Goal: Task Accomplishment & Management: Manage account settings

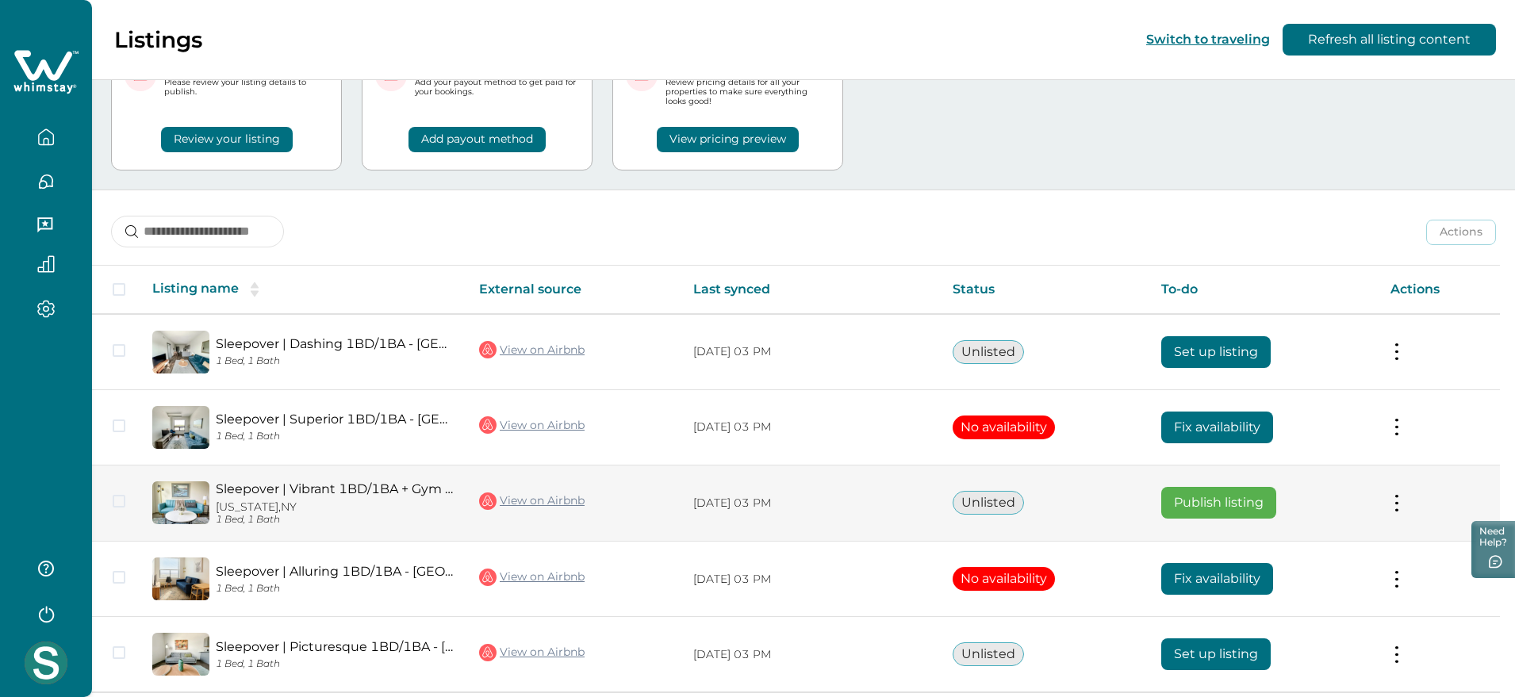
scroll to position [144, 0]
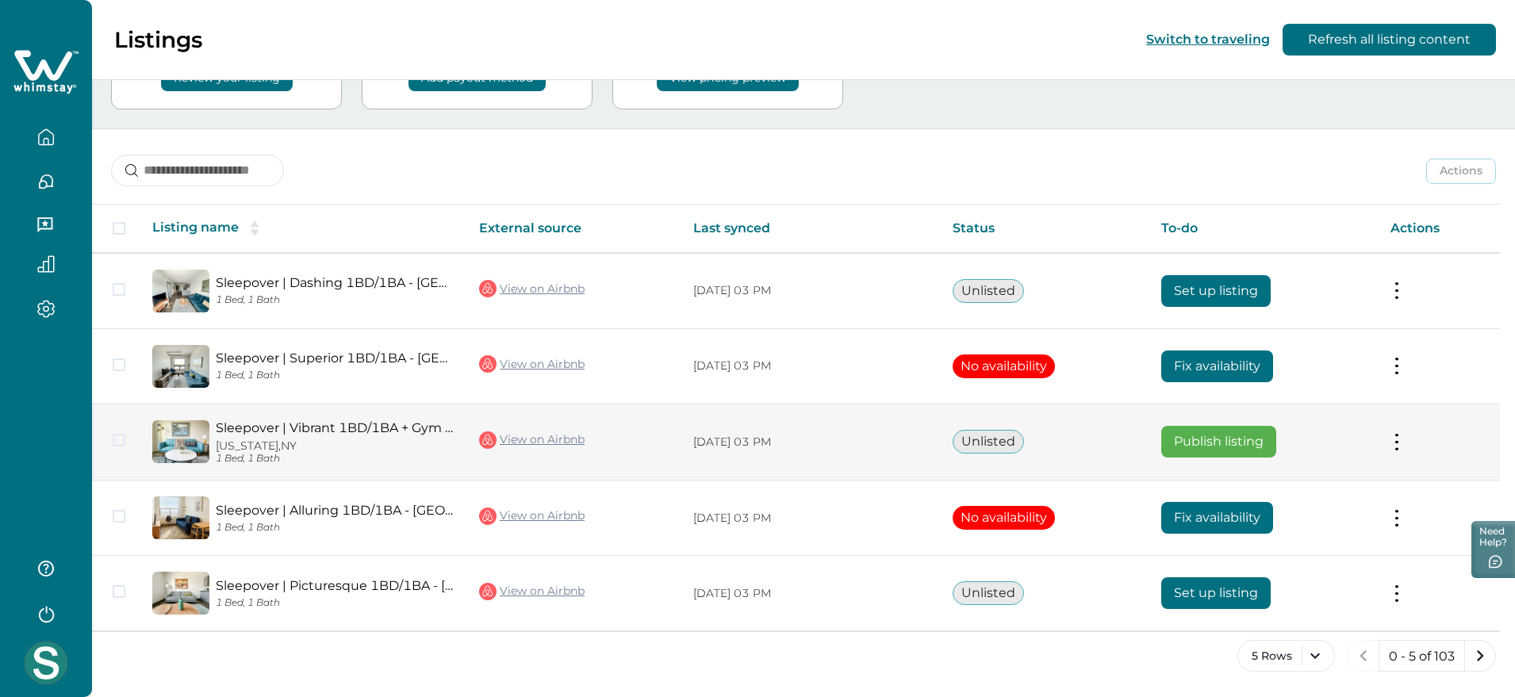
click at [1218, 435] on td "Actions View listing on Whimstay Publish listing View listing details" at bounding box center [1439, 442] width 122 height 77
click at [1218, 440] on button at bounding box center [1397, 442] width 13 height 17
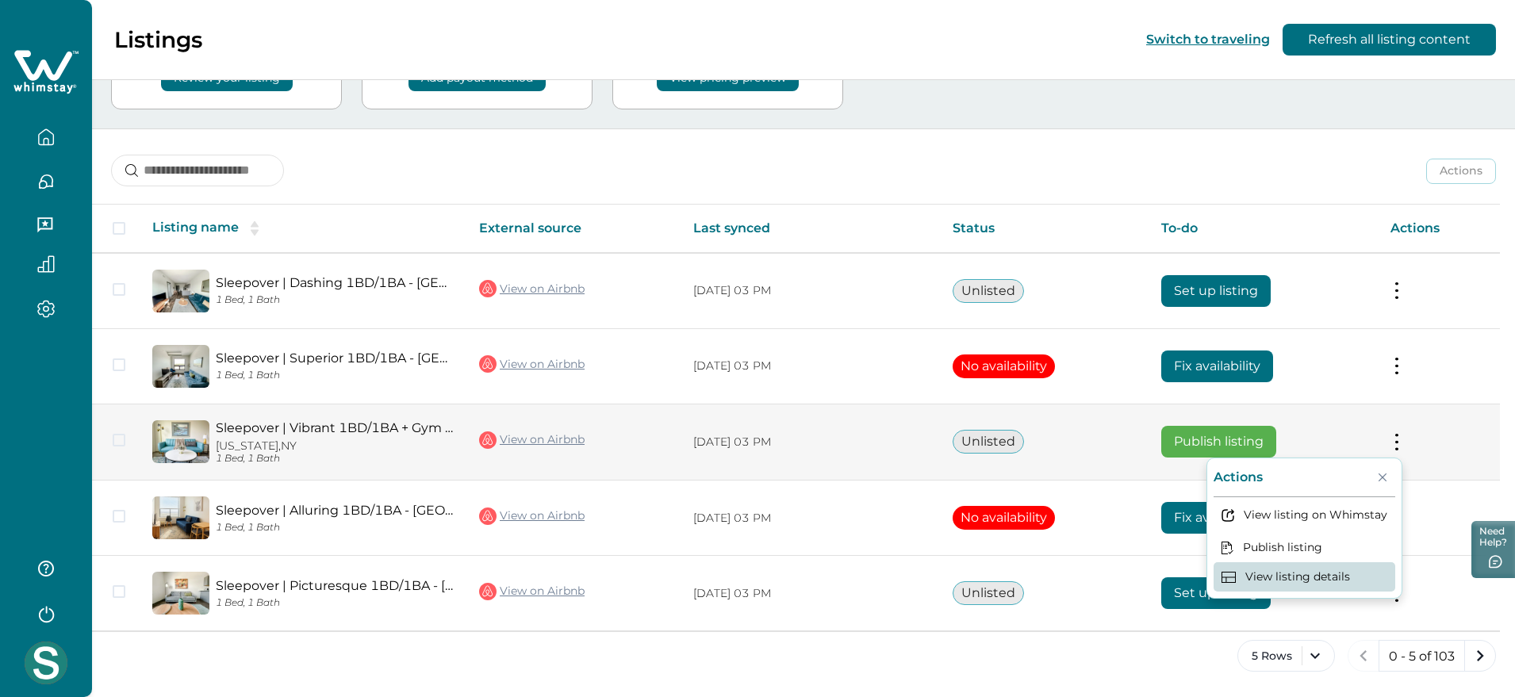
click at [1218, 557] on button "View listing details" at bounding box center [1305, 577] width 182 height 29
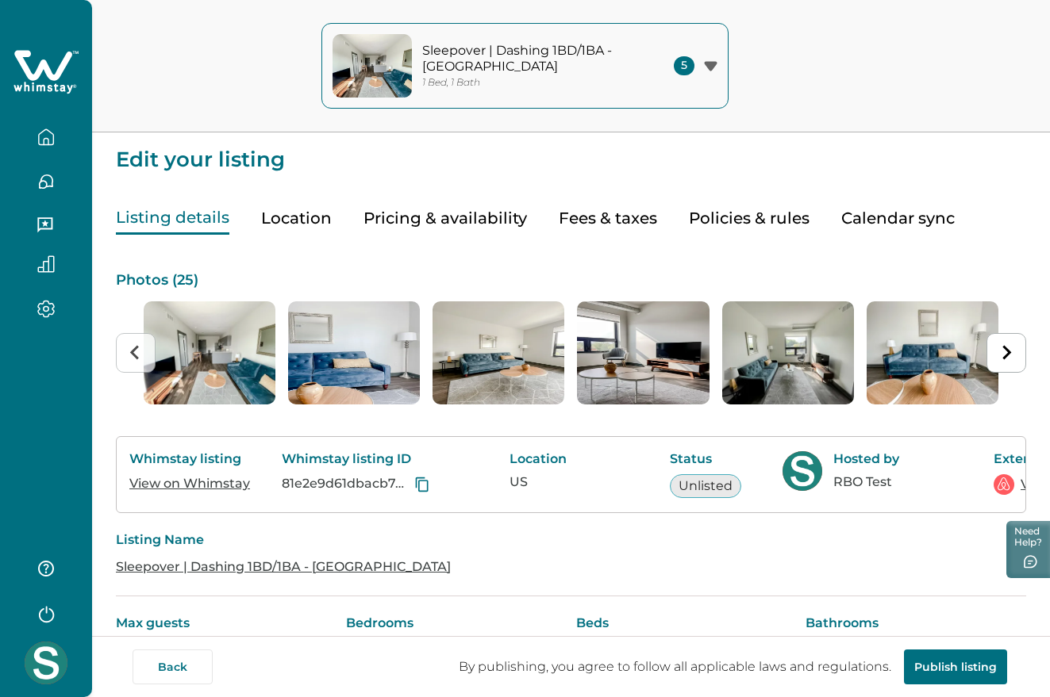
click at [57, 63] on icon at bounding box center [45, 72] width 65 height 48
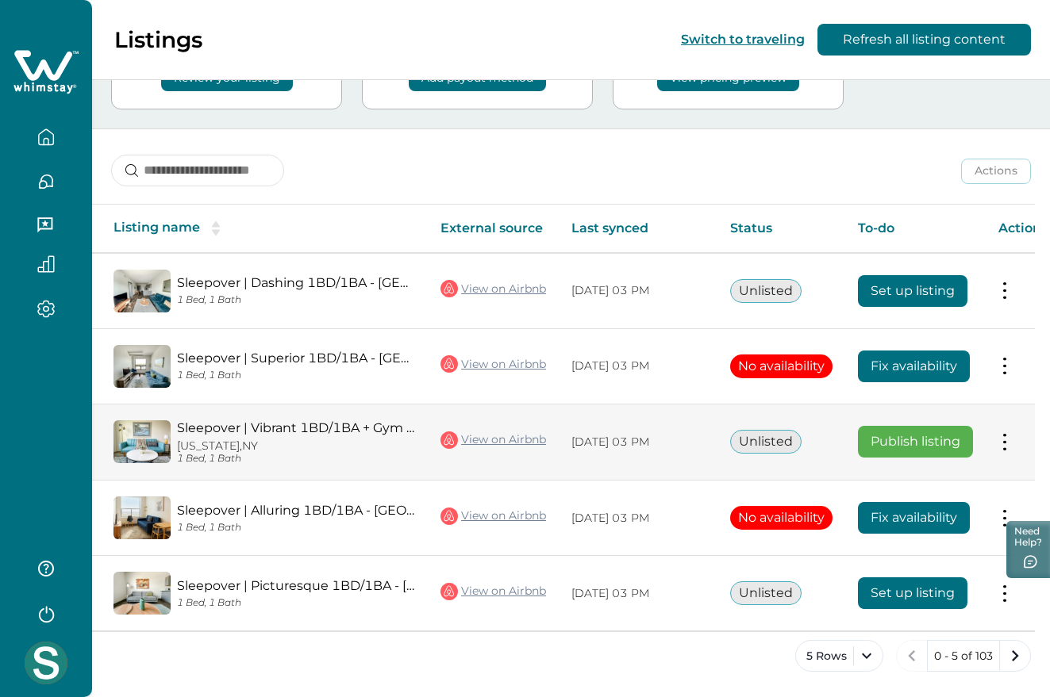
scroll to position [0, 57]
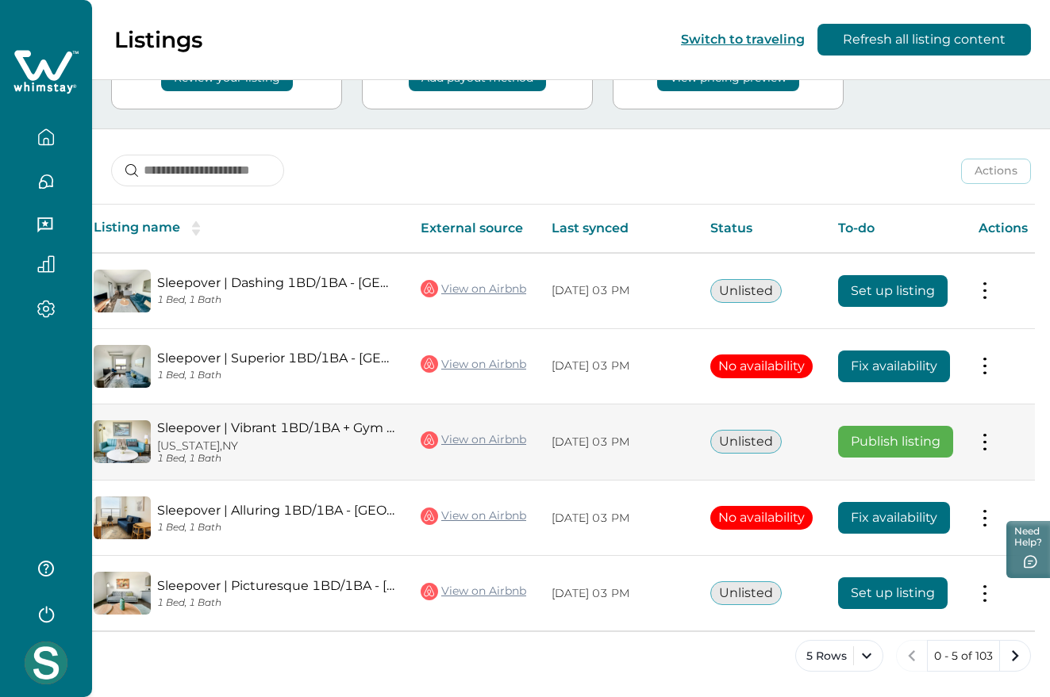
click at [981, 434] on button at bounding box center [984, 442] width 13 height 17
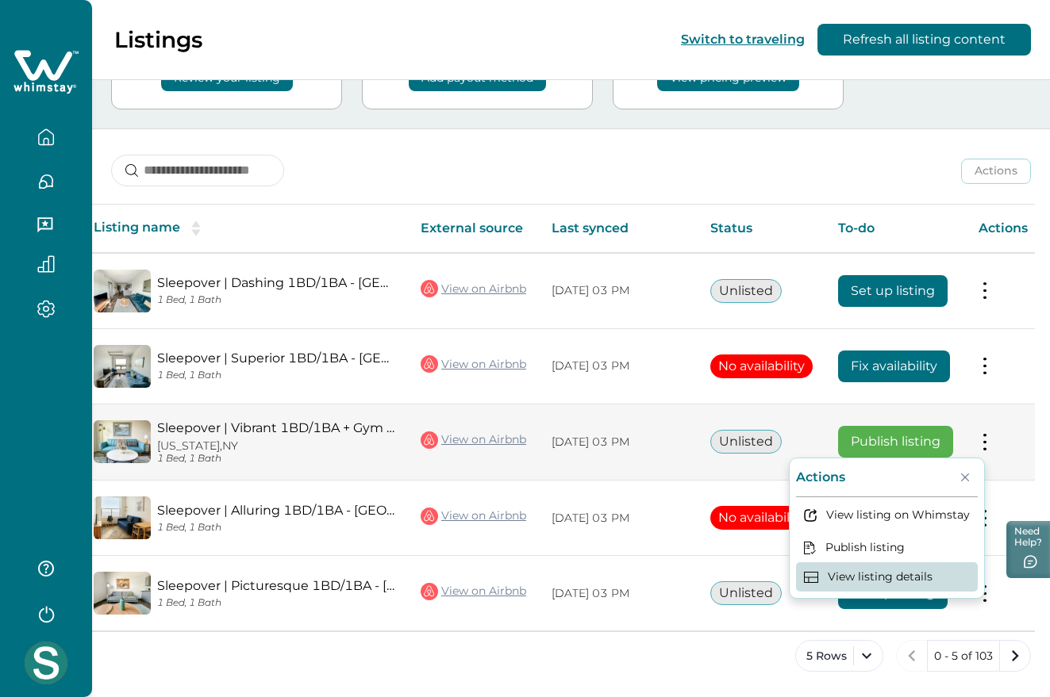
click at [914, 557] on button "View listing details" at bounding box center [887, 577] width 182 height 29
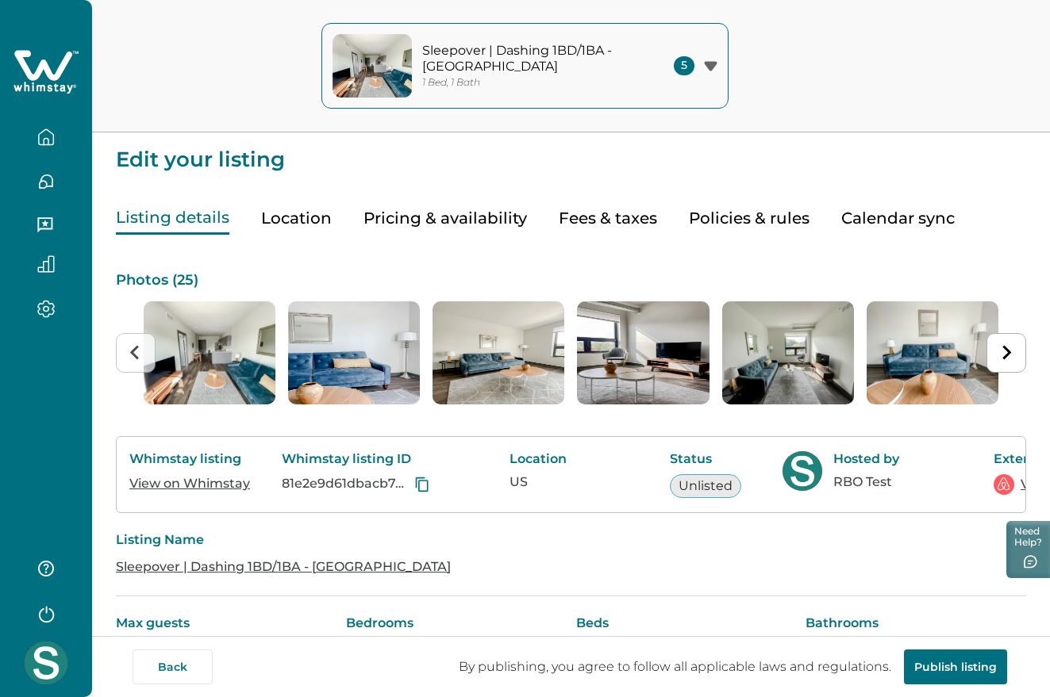
click at [589, 70] on p "Sleepover | Dashing 1BD/1BA - [GEOGRAPHIC_DATA]" at bounding box center [529, 58] width 214 height 31
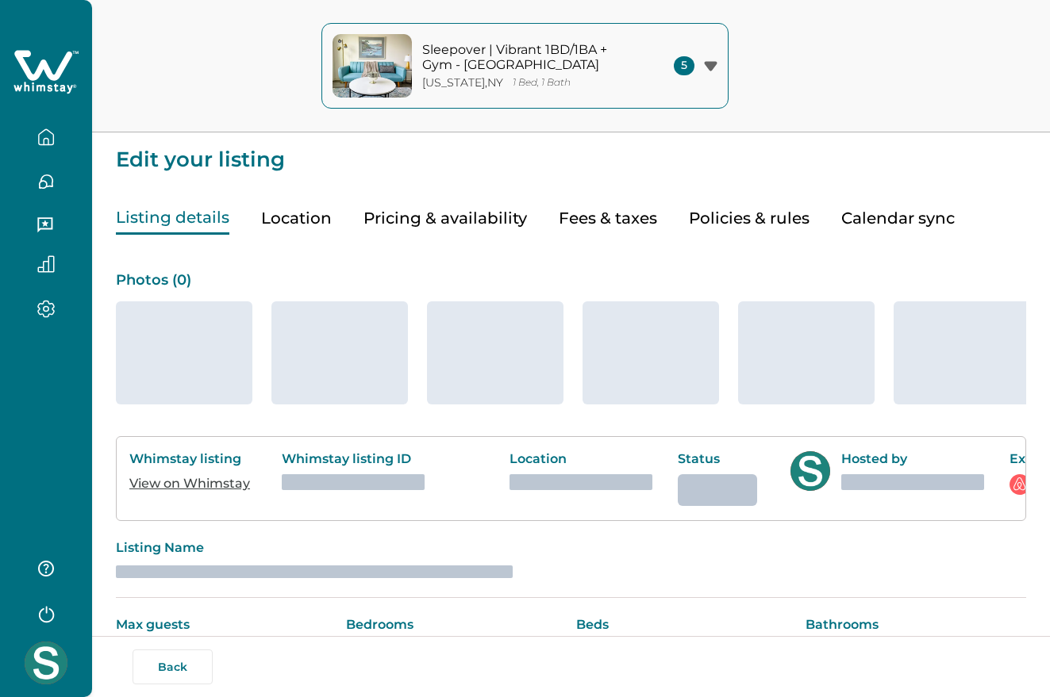
click at [631, 68] on p "Sleepover | Vibrant 1BD/1BA + Gym - [GEOGRAPHIC_DATA]" at bounding box center [529, 57] width 214 height 31
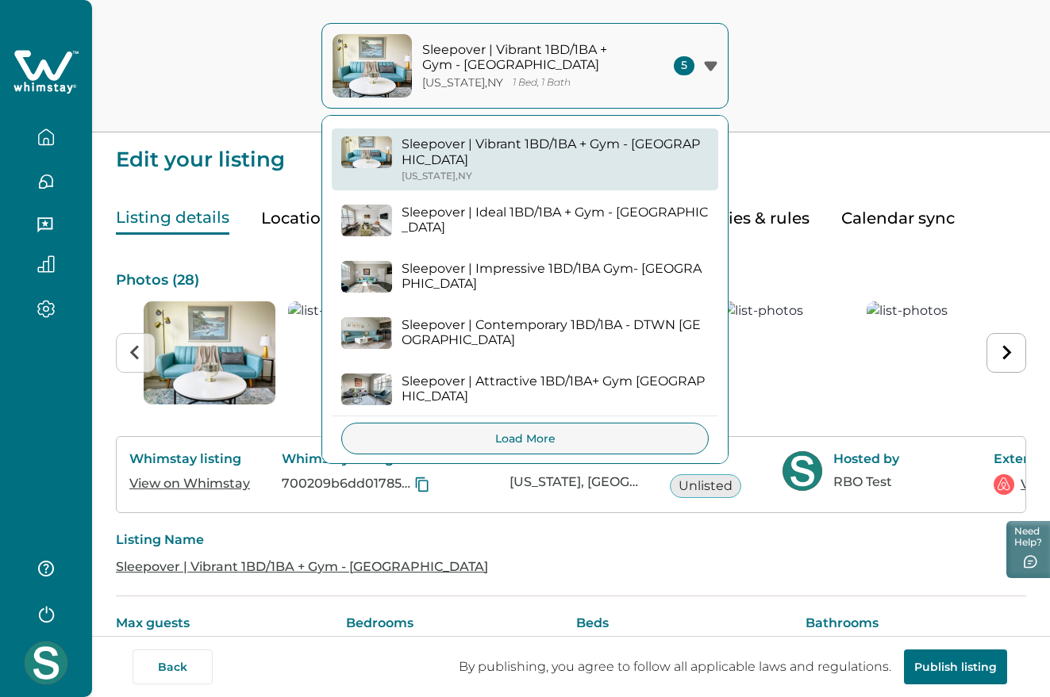
click at [860, 83] on div "Sleepover | Vibrant 1BD/1BA + Gym - Cincinnati New York , NY 1 Bed, 1 Bath 5 Sl…" at bounding box center [525, 66] width 1050 height 132
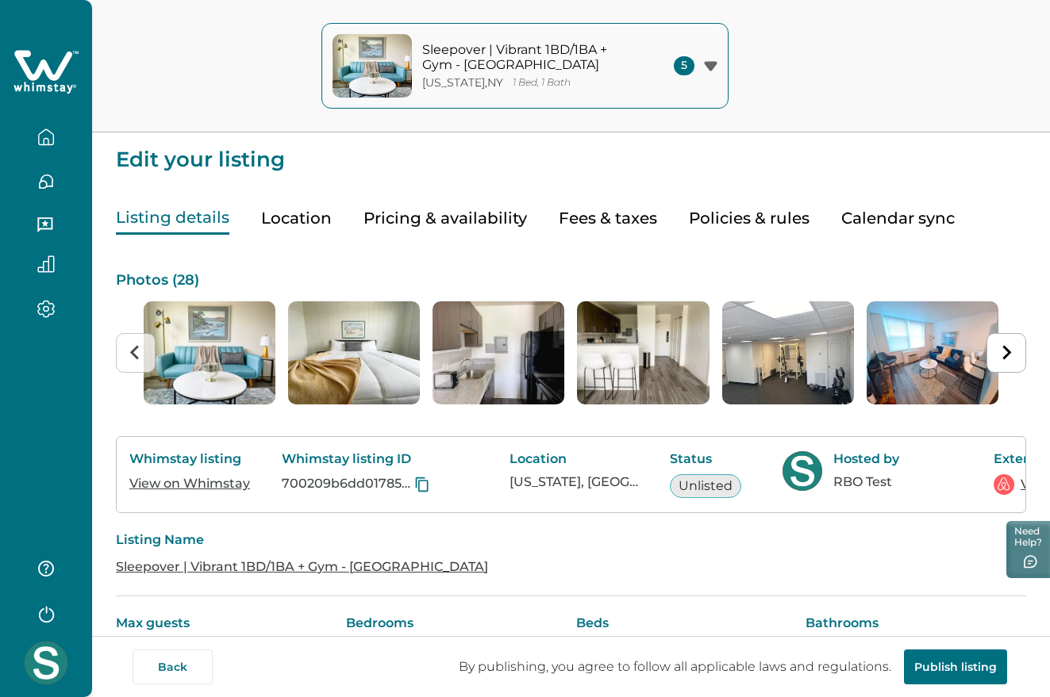
click at [47, 68] on icon at bounding box center [43, 65] width 58 height 30
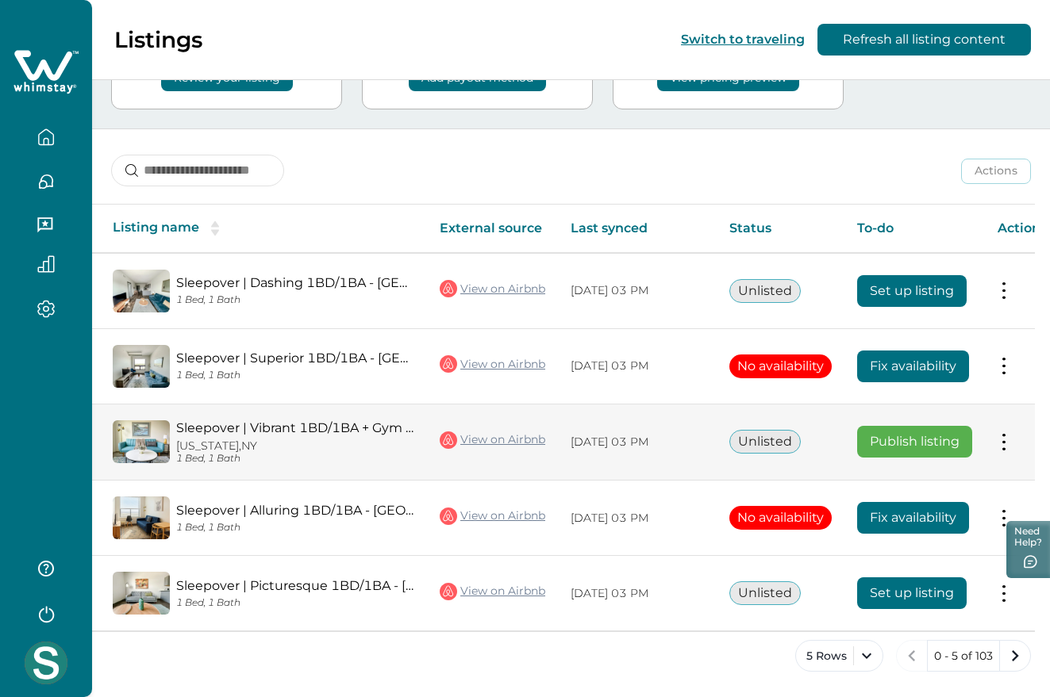
scroll to position [0, 57]
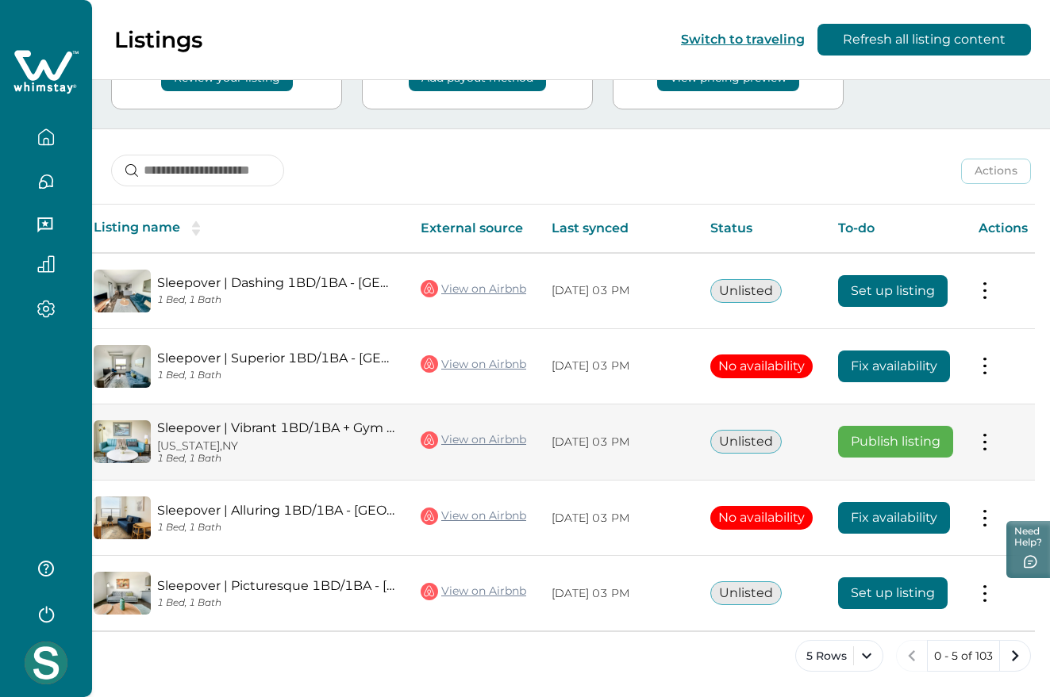
click at [985, 440] on button at bounding box center [984, 442] width 13 height 17
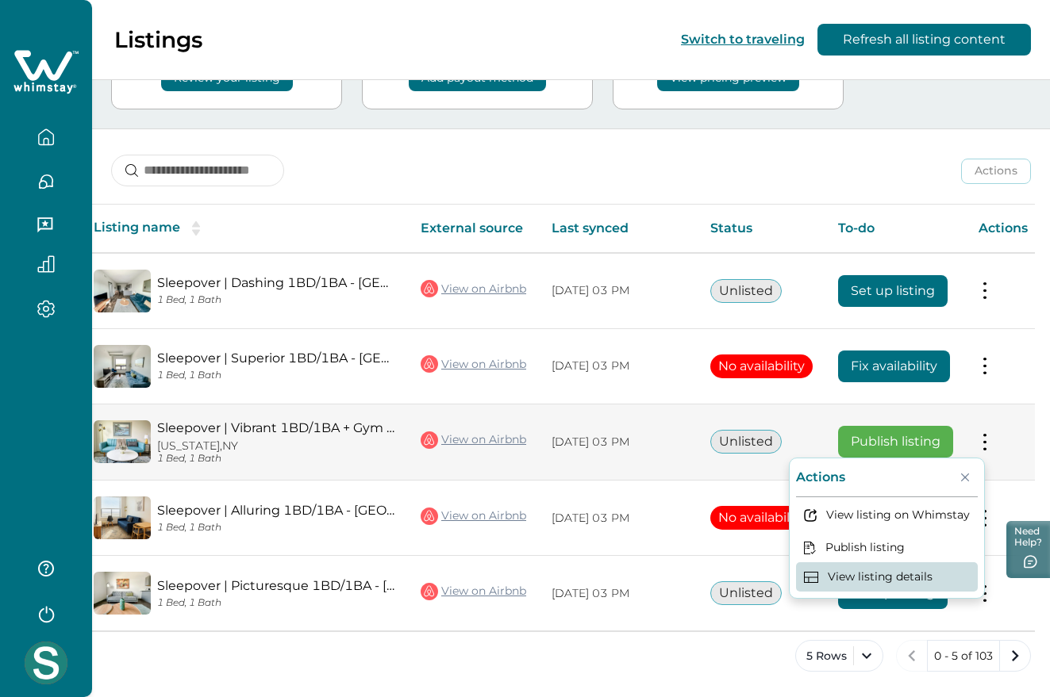
click at [862, 575] on button "View listing details" at bounding box center [887, 577] width 182 height 29
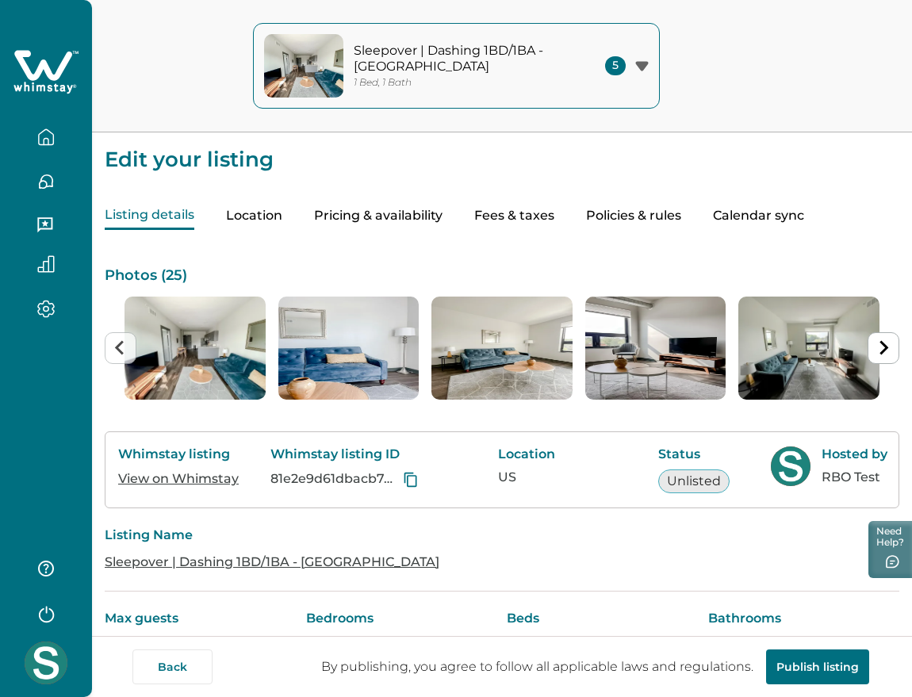
click at [32, 73] on icon at bounding box center [43, 65] width 58 height 30
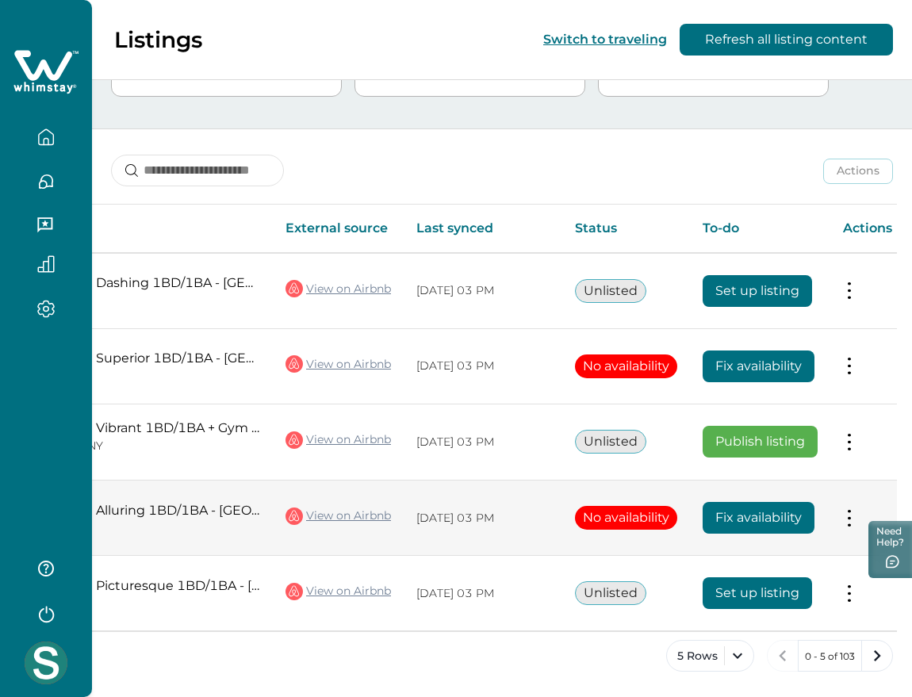
scroll to position [0, 194]
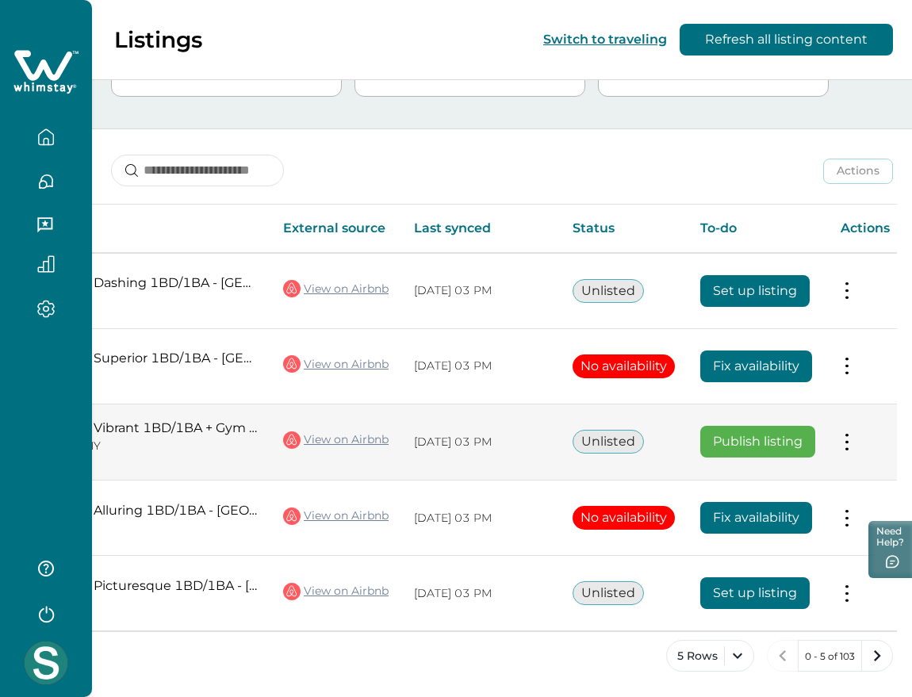
click at [844, 436] on button at bounding box center [847, 442] width 13 height 17
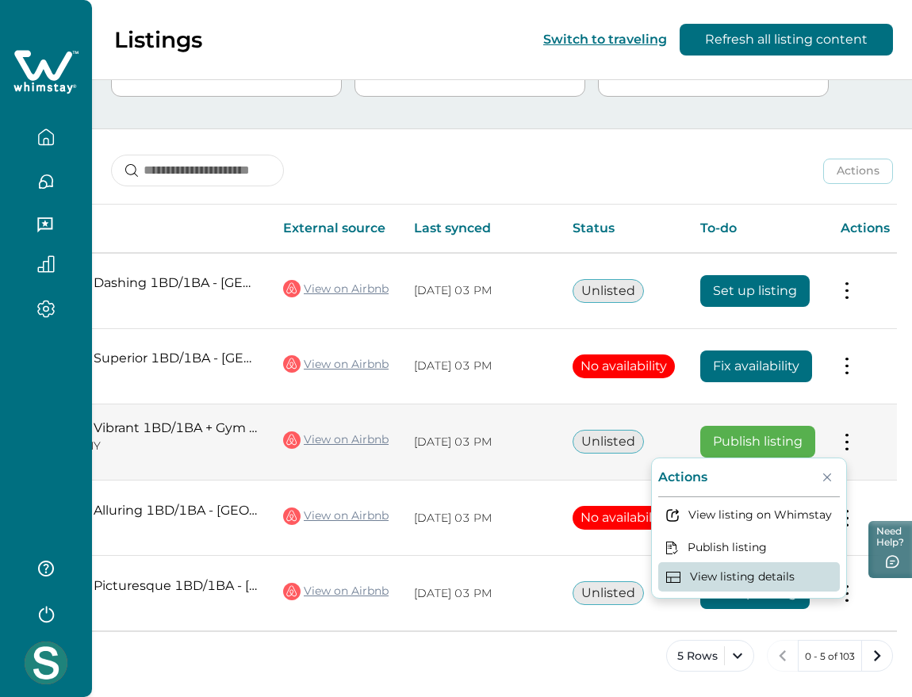
click at [792, 566] on button "View listing details" at bounding box center [750, 577] width 182 height 29
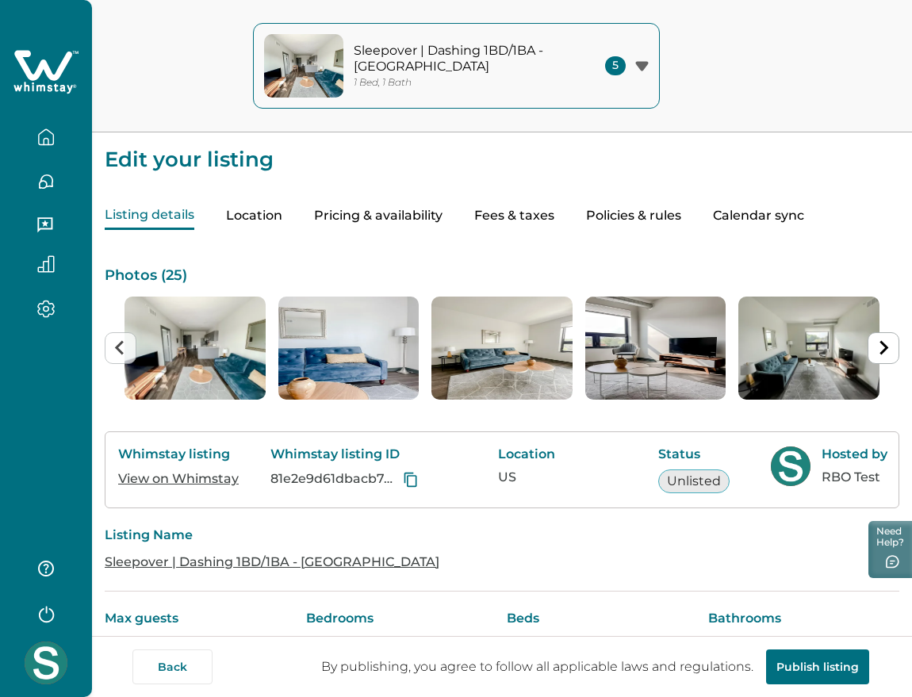
click at [35, 66] on icon at bounding box center [45, 72] width 65 height 48
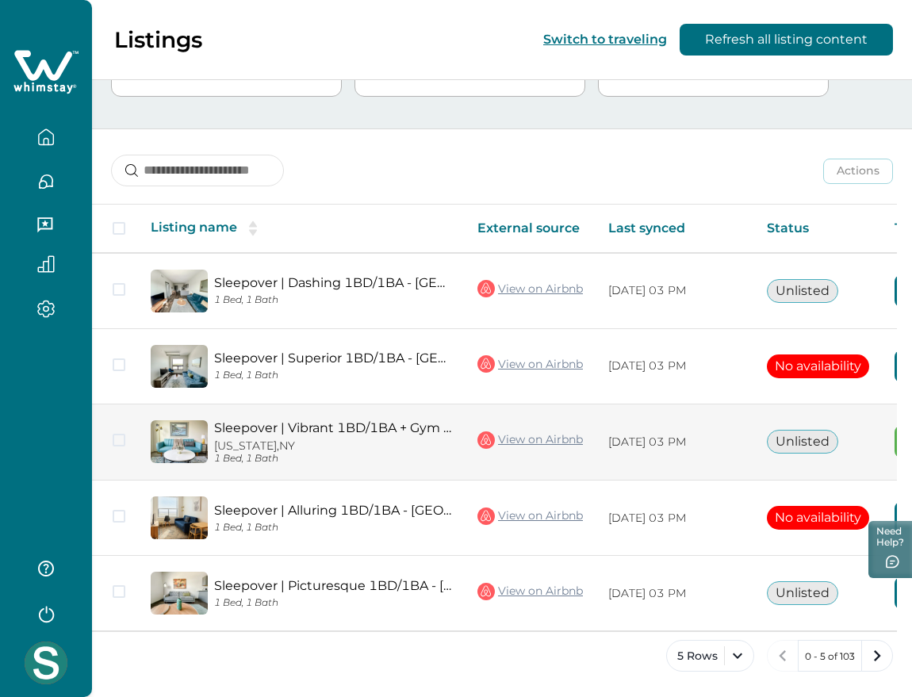
scroll to position [0, 194]
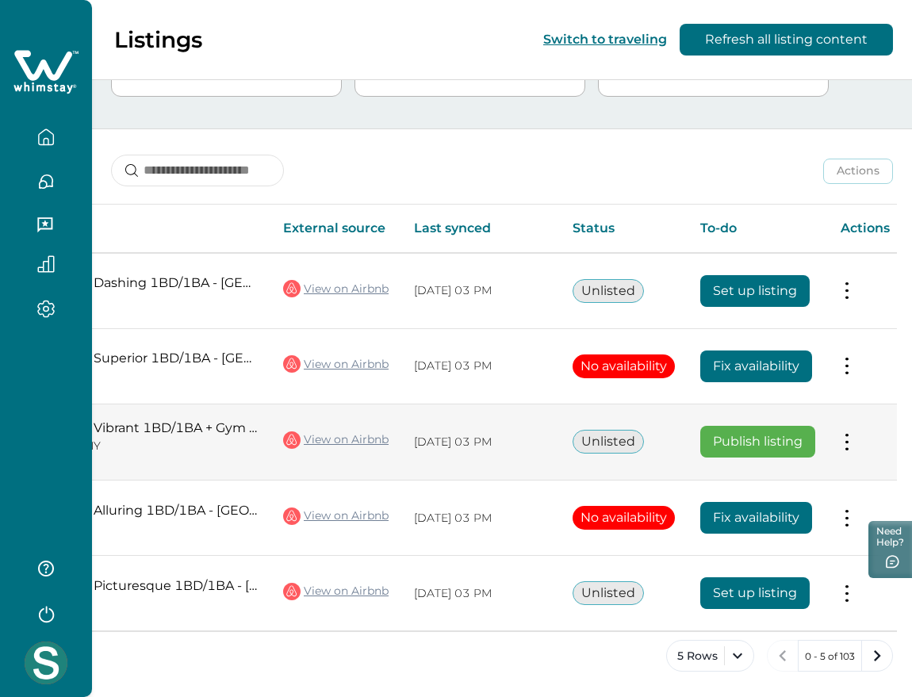
click at [850, 437] on button at bounding box center [847, 442] width 13 height 17
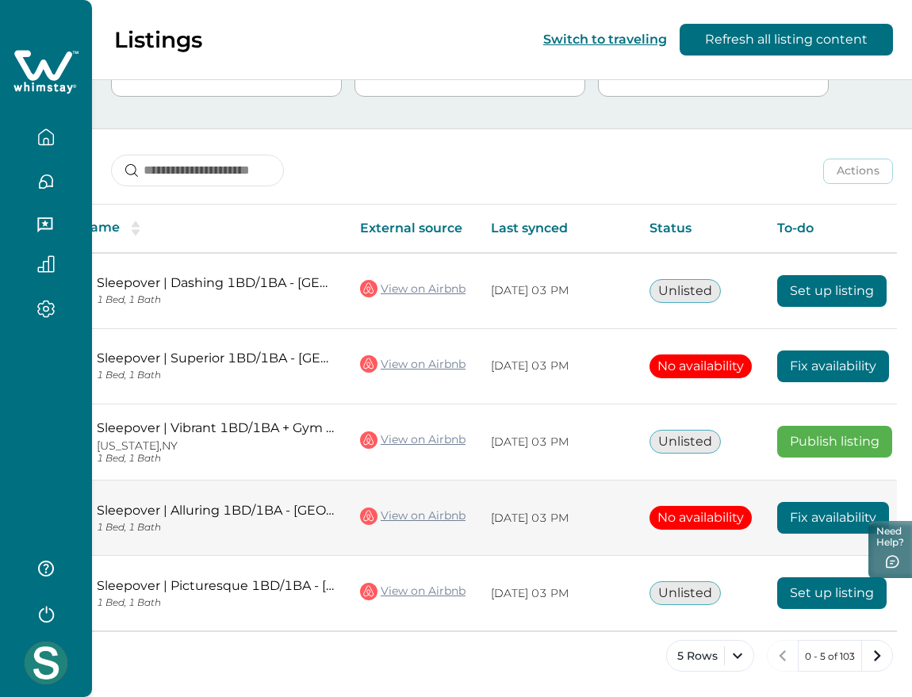
scroll to position [0, 194]
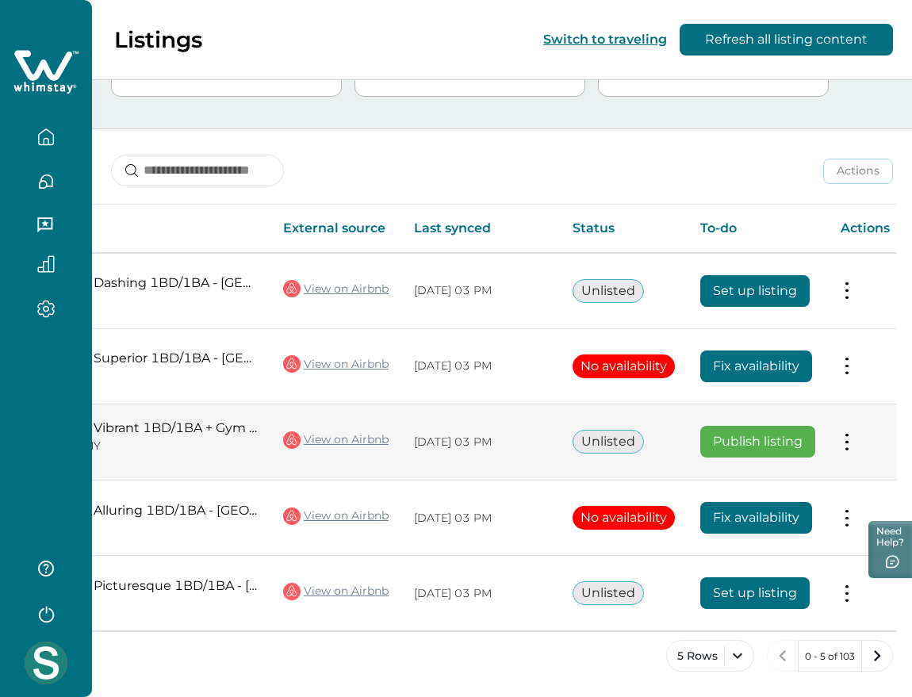
click at [851, 438] on button at bounding box center [847, 442] width 13 height 17
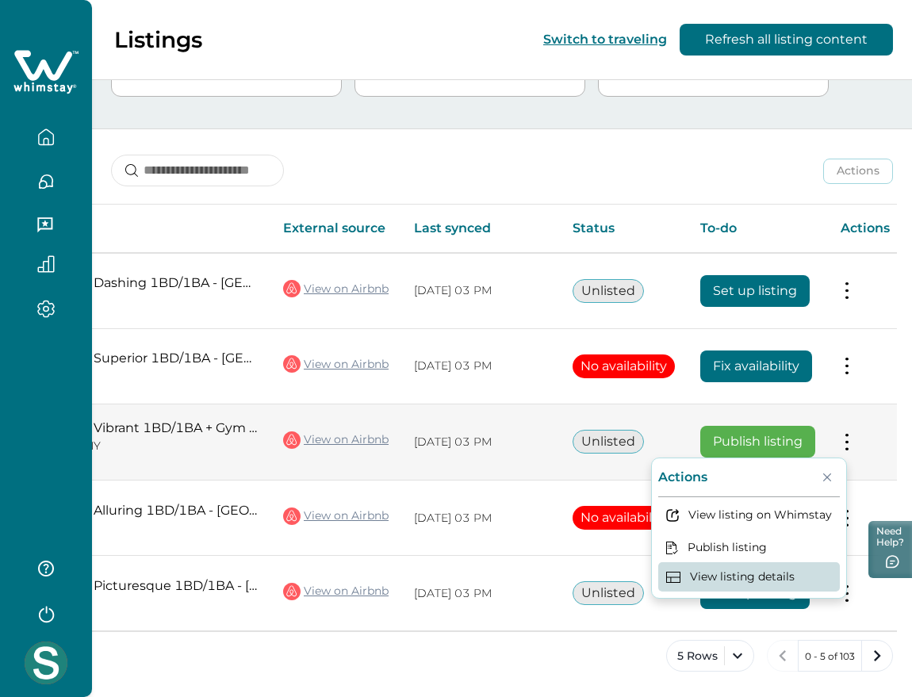
click at [765, 578] on button "View listing details" at bounding box center [750, 577] width 182 height 29
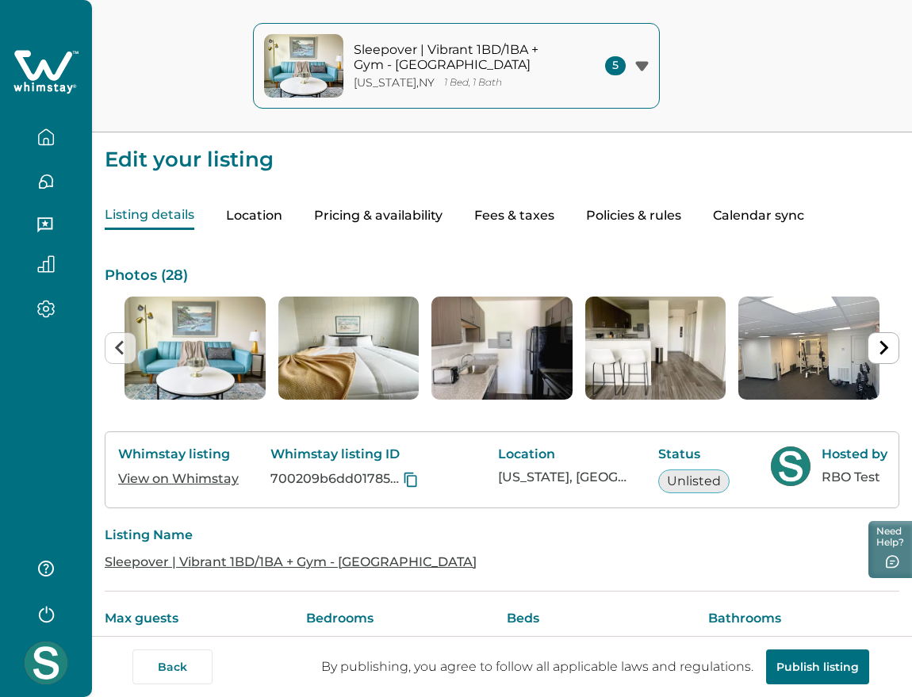
click at [426, 83] on p "New York , NY" at bounding box center [394, 82] width 81 height 13
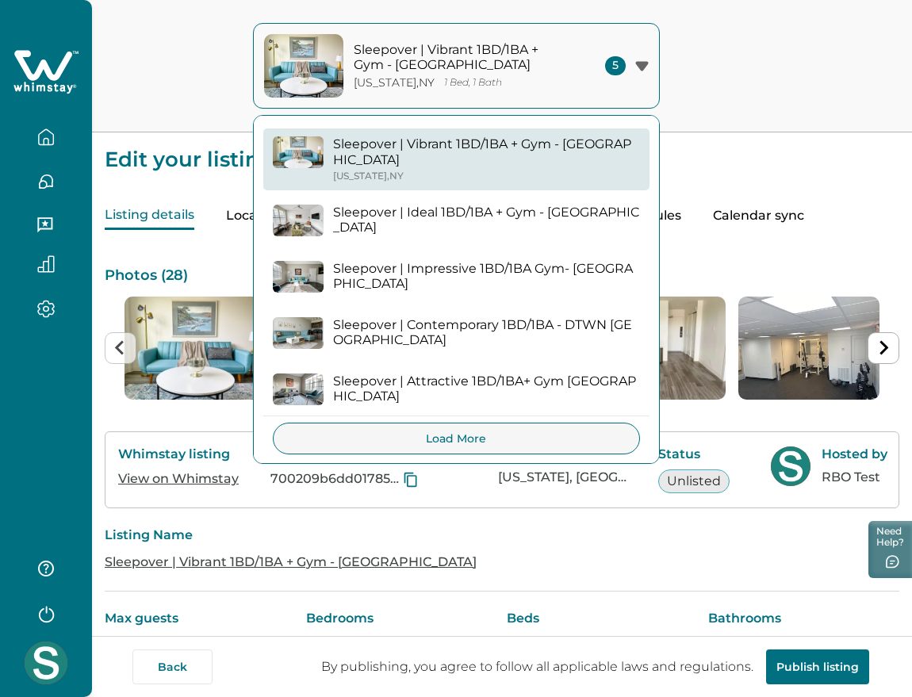
click at [21, 79] on icon at bounding box center [45, 72] width 65 height 48
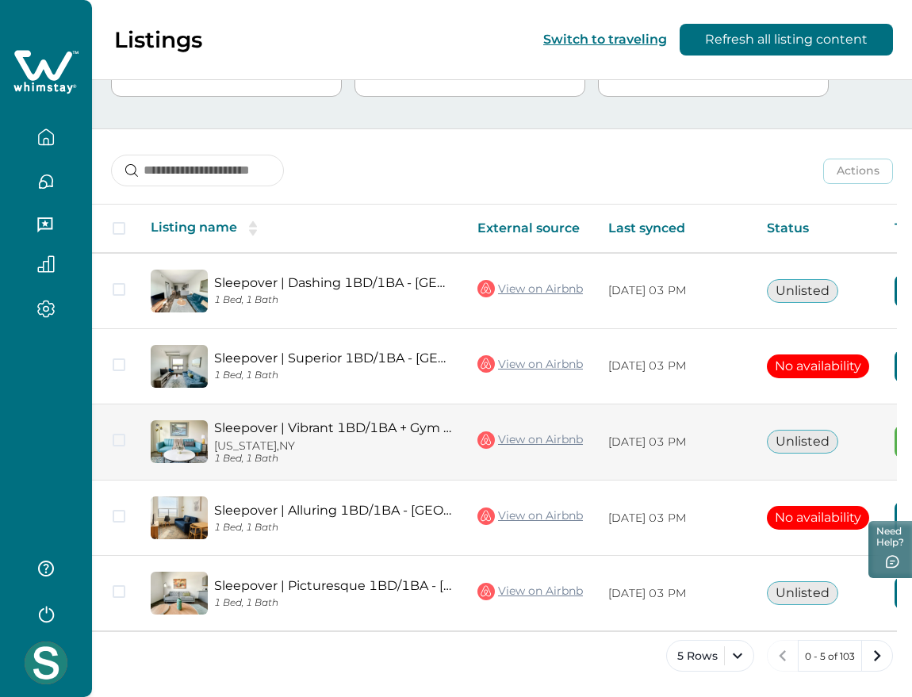
scroll to position [0, 194]
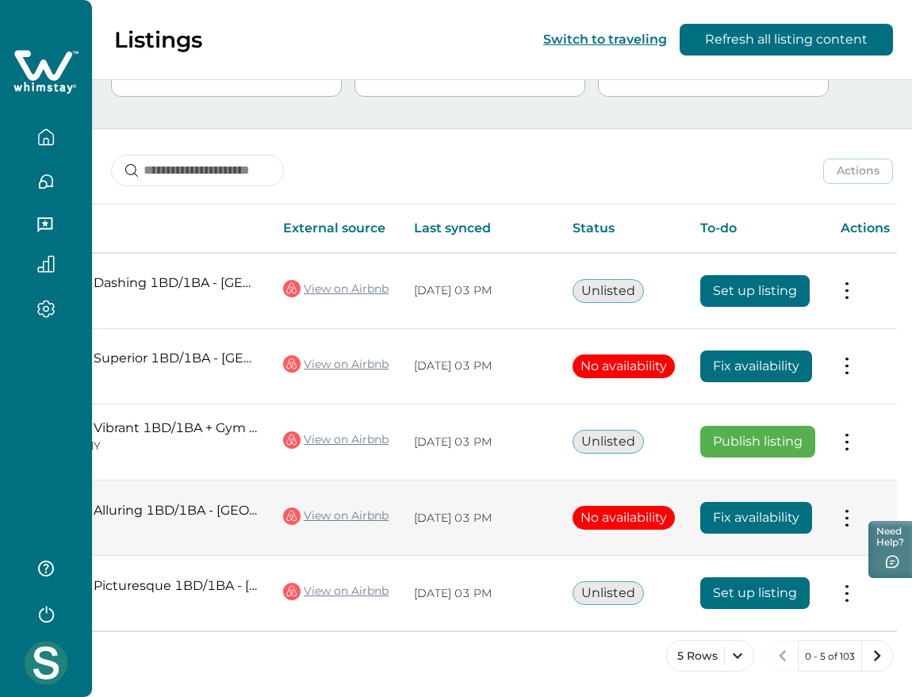
click at [855, 523] on td "Actions View listing on Whimstay" at bounding box center [865, 518] width 75 height 75
click at [847, 512] on button at bounding box center [847, 518] width 13 height 17
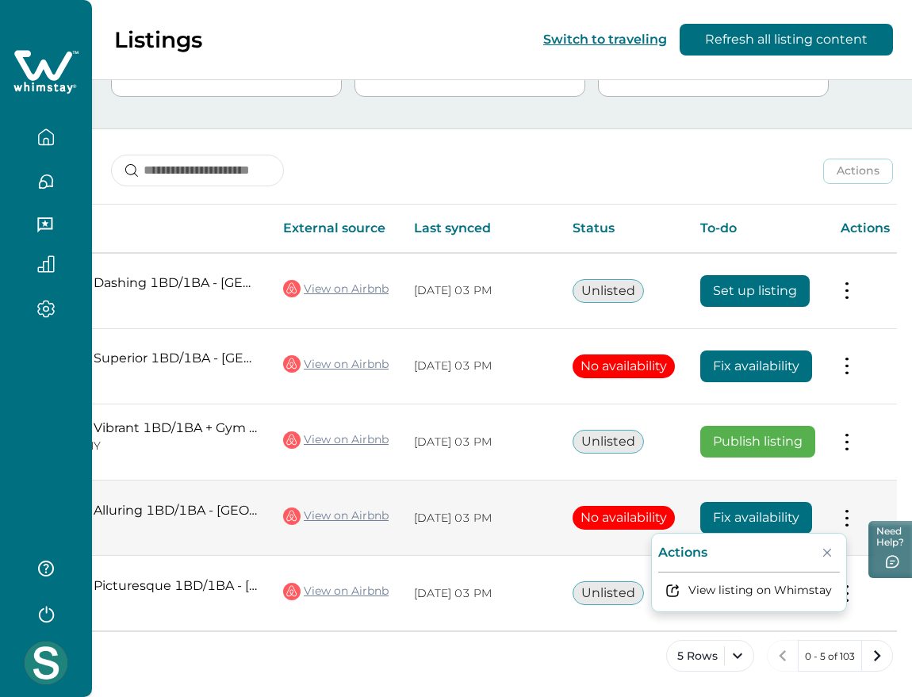
click at [847, 512] on button at bounding box center [847, 518] width 13 height 17
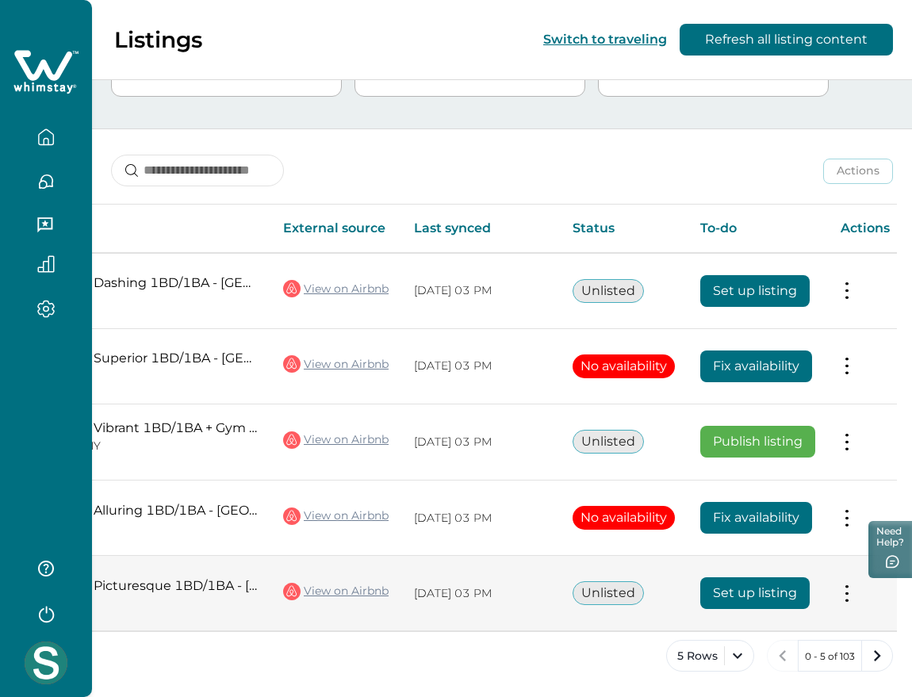
click at [845, 586] on button at bounding box center [847, 594] width 13 height 17
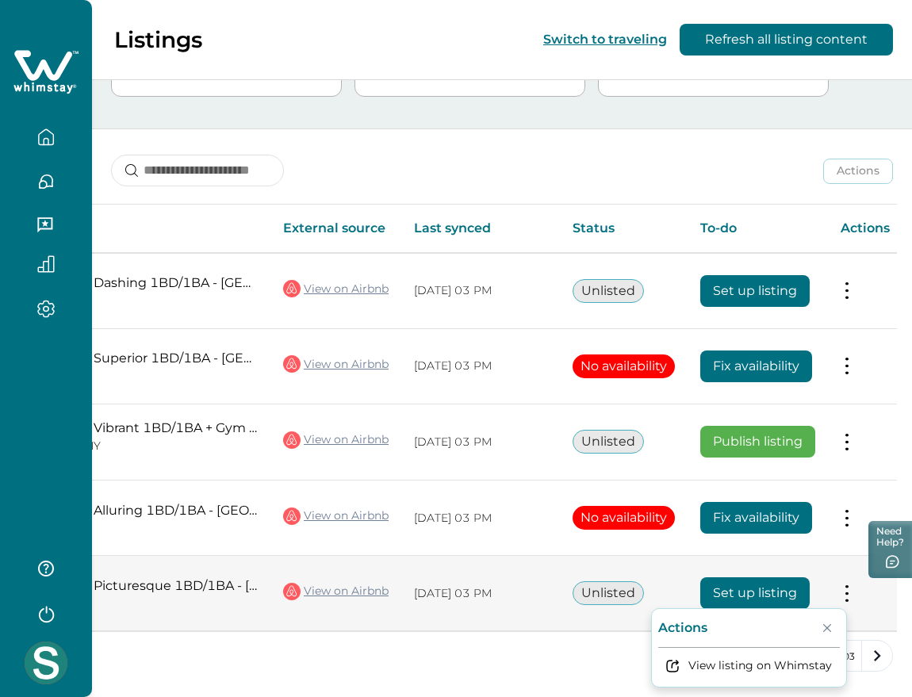
click at [845, 586] on button at bounding box center [847, 594] width 13 height 17
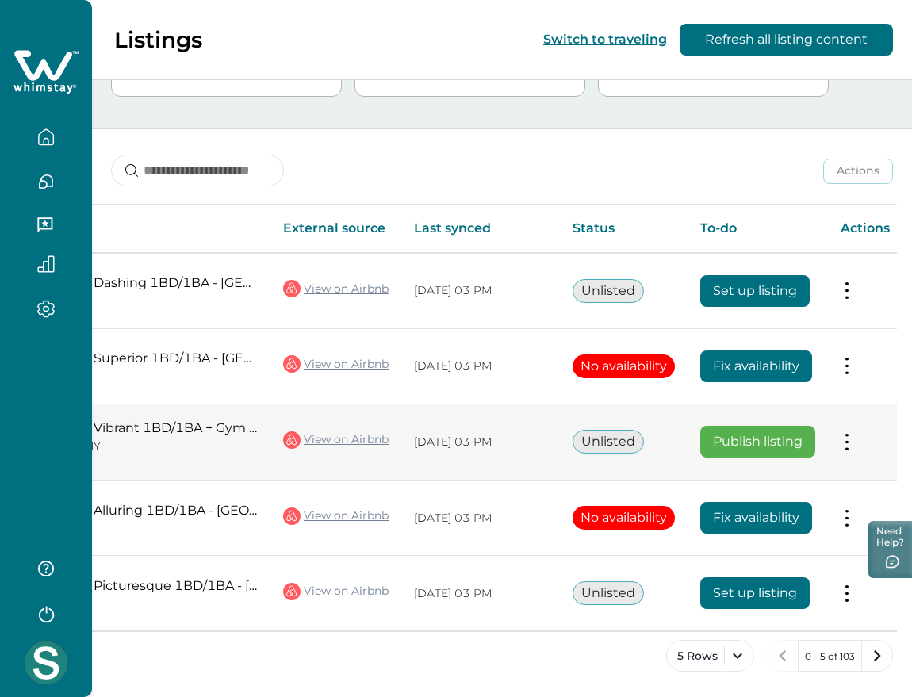
click at [853, 434] on button at bounding box center [847, 442] width 13 height 17
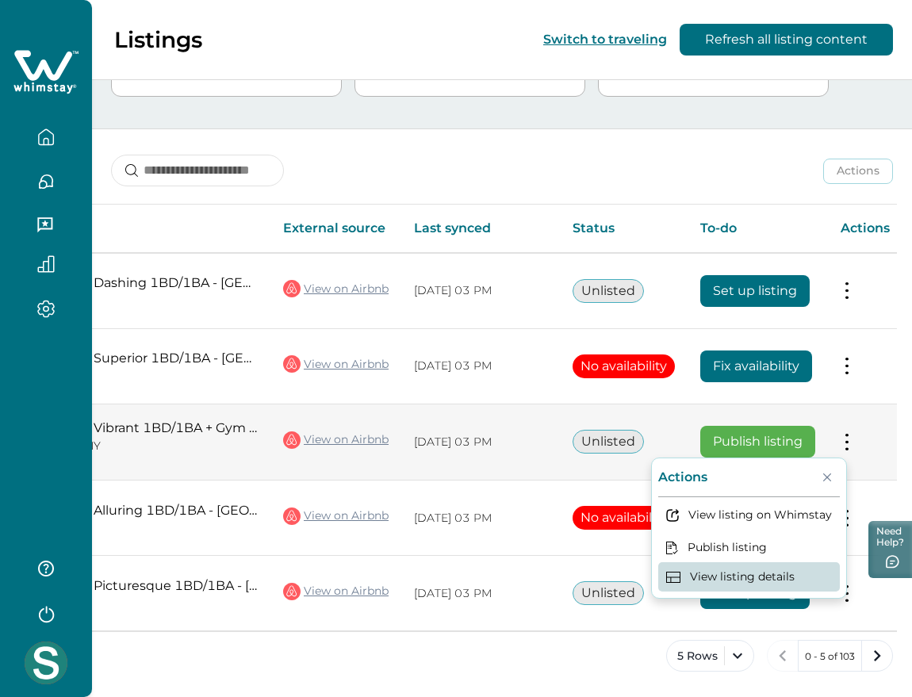
click at [759, 567] on button "View listing details" at bounding box center [750, 577] width 182 height 29
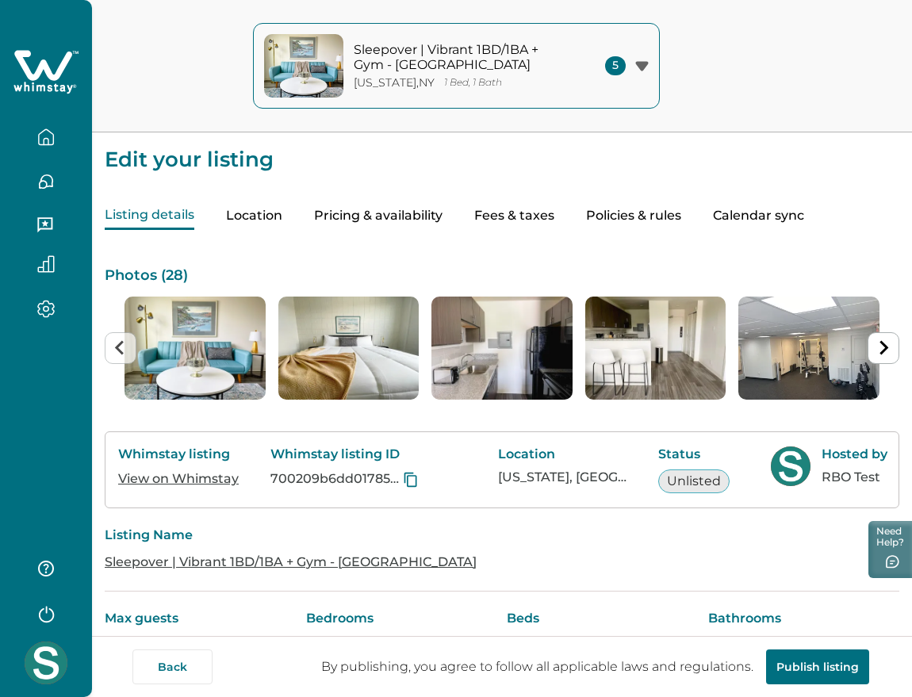
click at [507, 76] on div "New York , NY 1 Bed, 1 Bath" at bounding box center [461, 82] width 214 height 13
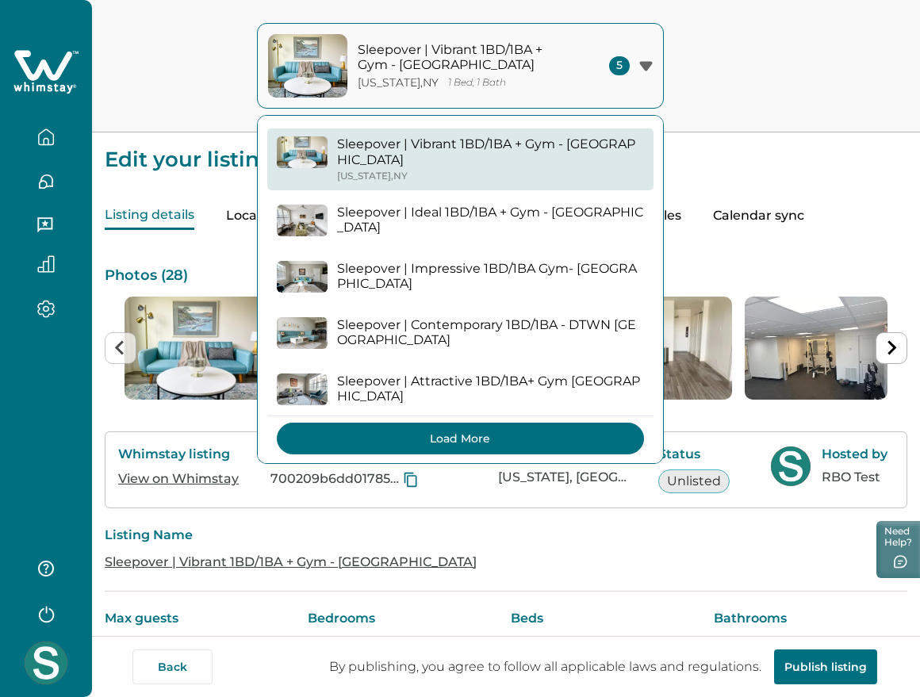
click at [478, 423] on button "Load More" at bounding box center [460, 439] width 367 height 32
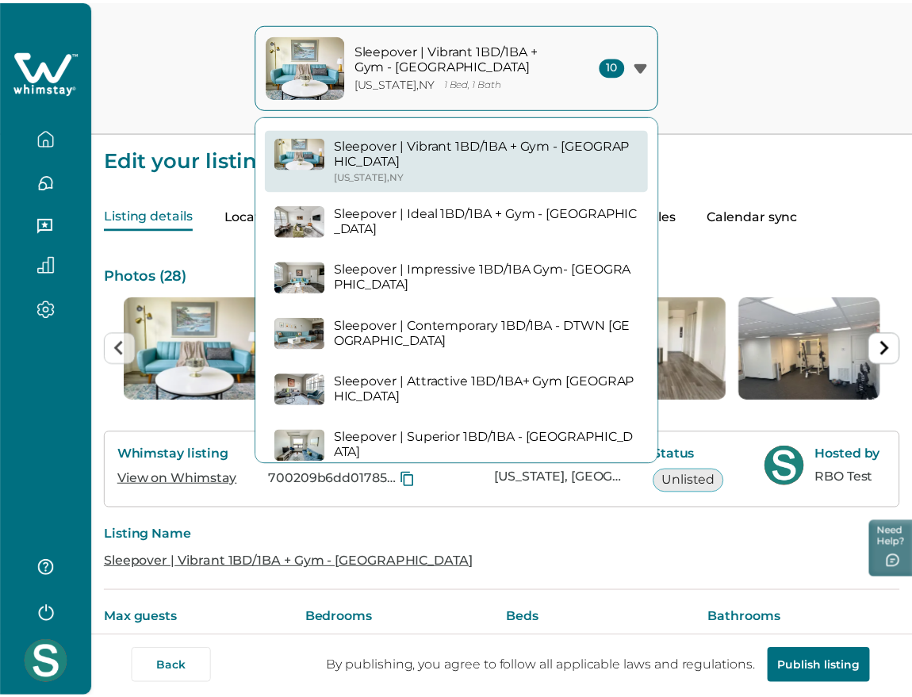
scroll to position [262, 0]
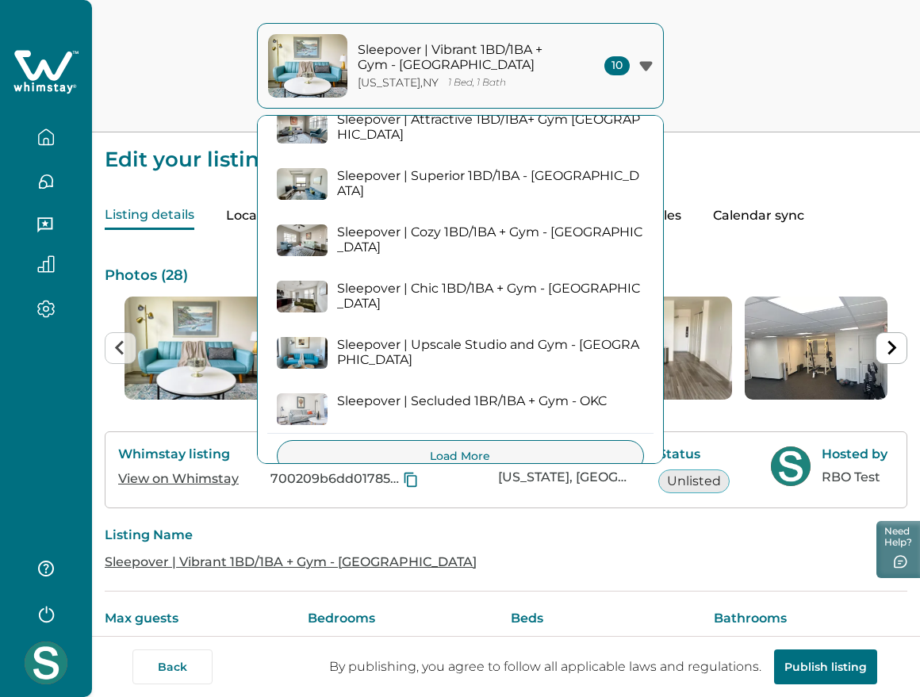
click at [790, 78] on div "Sleepover | Vibrant 1BD/1BA + Gym - Cincinnati New York , NY 1 Bed, 1 Bath 10 S…" at bounding box center [460, 66] width 920 height 132
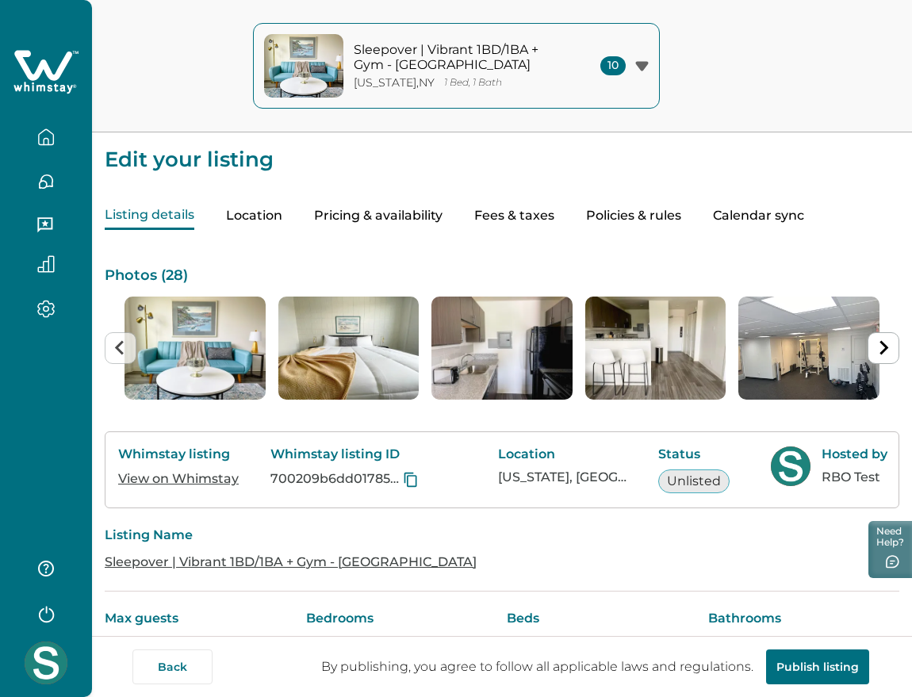
click at [63, 77] on icon at bounding box center [45, 72] width 65 height 48
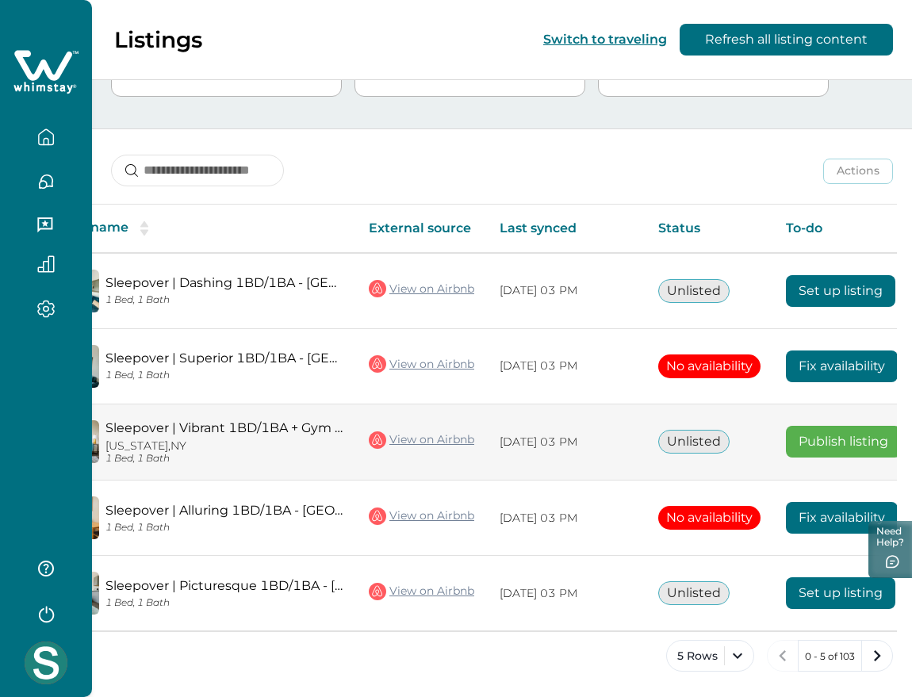
scroll to position [0, 194]
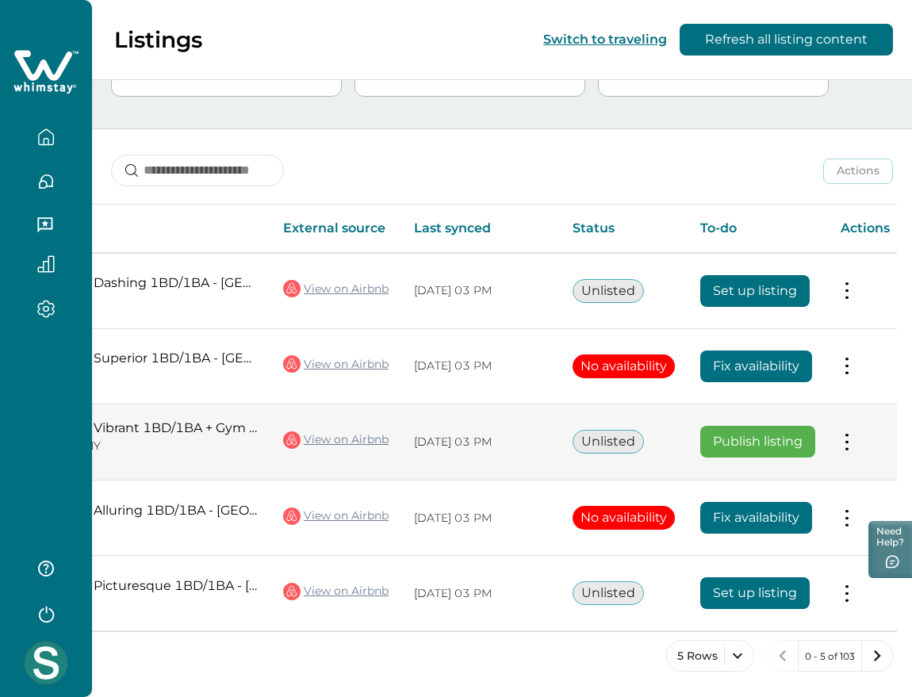
click at [847, 443] on button at bounding box center [847, 442] width 13 height 17
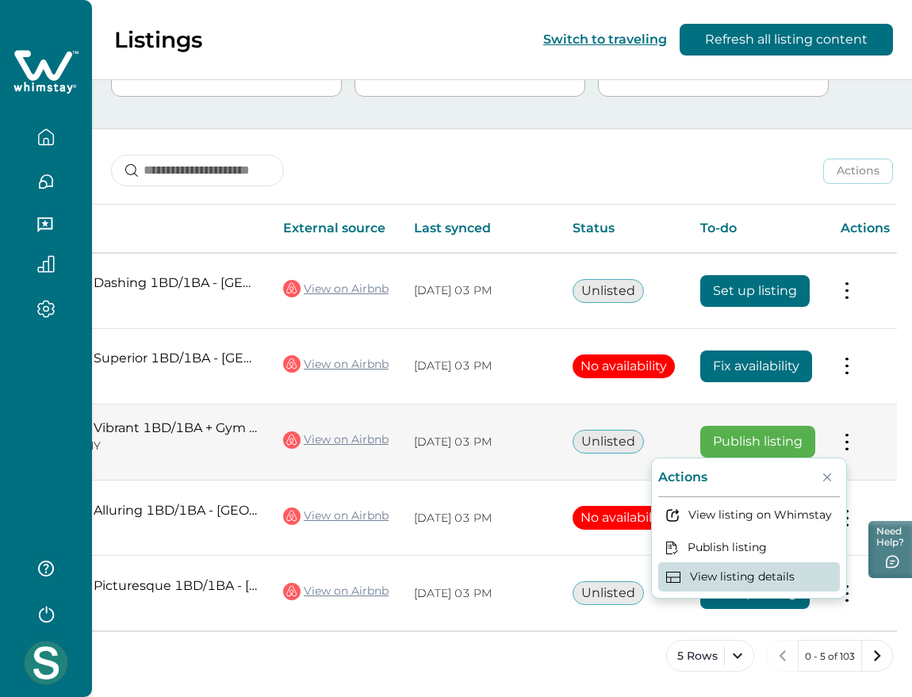
click at [762, 571] on button "View listing details" at bounding box center [750, 577] width 182 height 29
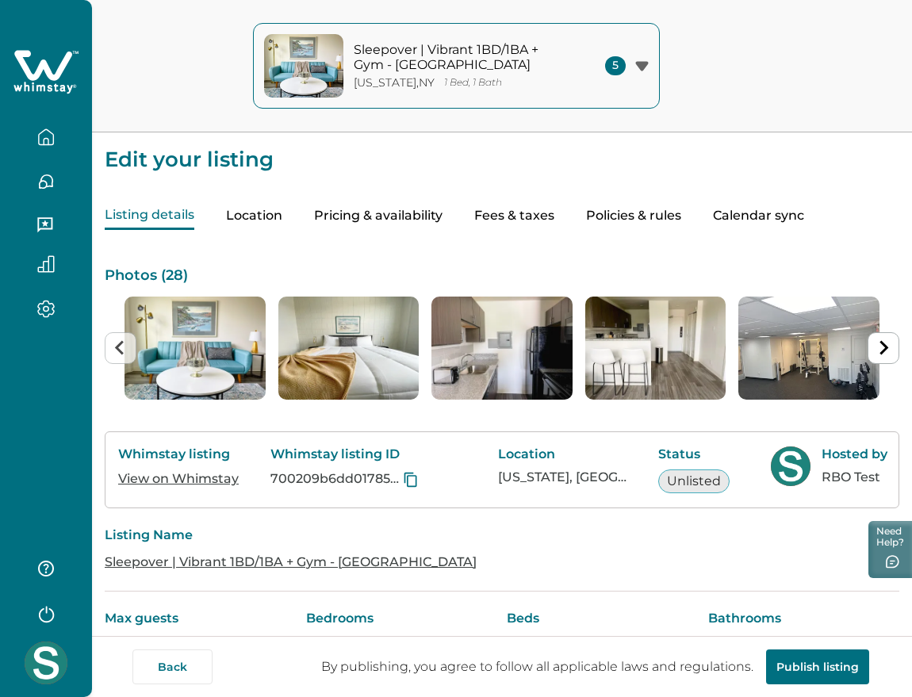
click at [540, 47] on p "Sleepover | Vibrant 1BD/1BA + Gym - [GEOGRAPHIC_DATA]" at bounding box center [461, 57] width 214 height 31
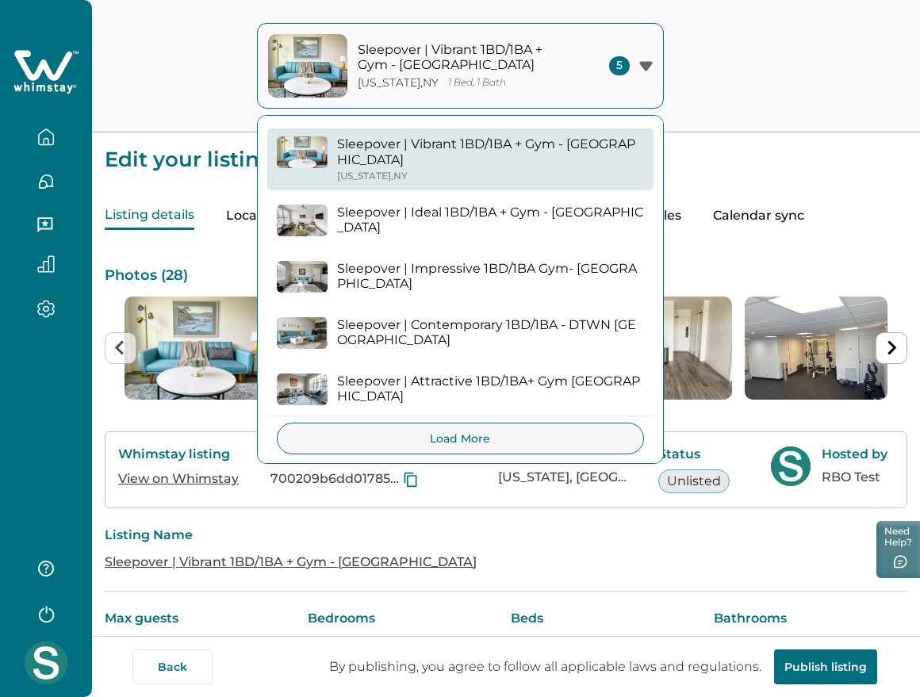
click at [71, 51] on icon at bounding box center [45, 72] width 65 height 48
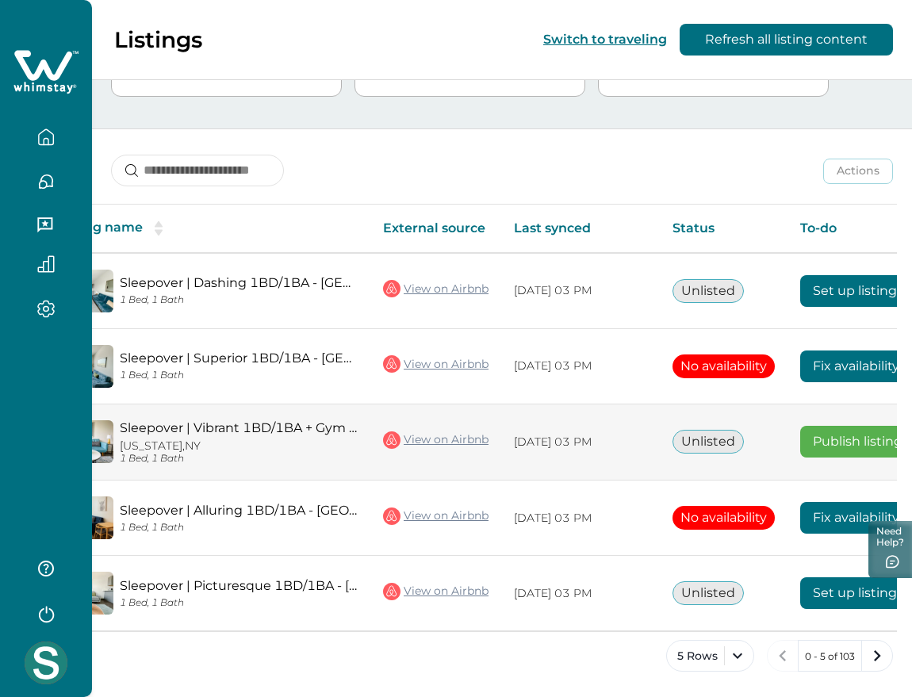
scroll to position [0, 194]
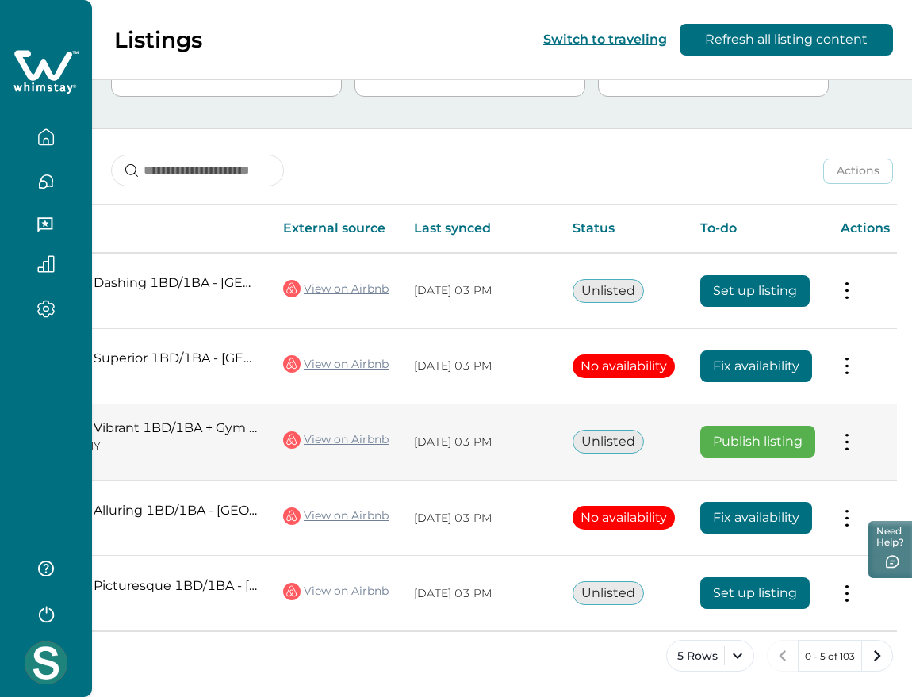
click at [838, 431] on td "Actions View listing on Whimstay Publish listing View listing details" at bounding box center [865, 442] width 75 height 77
click at [853, 434] on button at bounding box center [847, 442] width 13 height 17
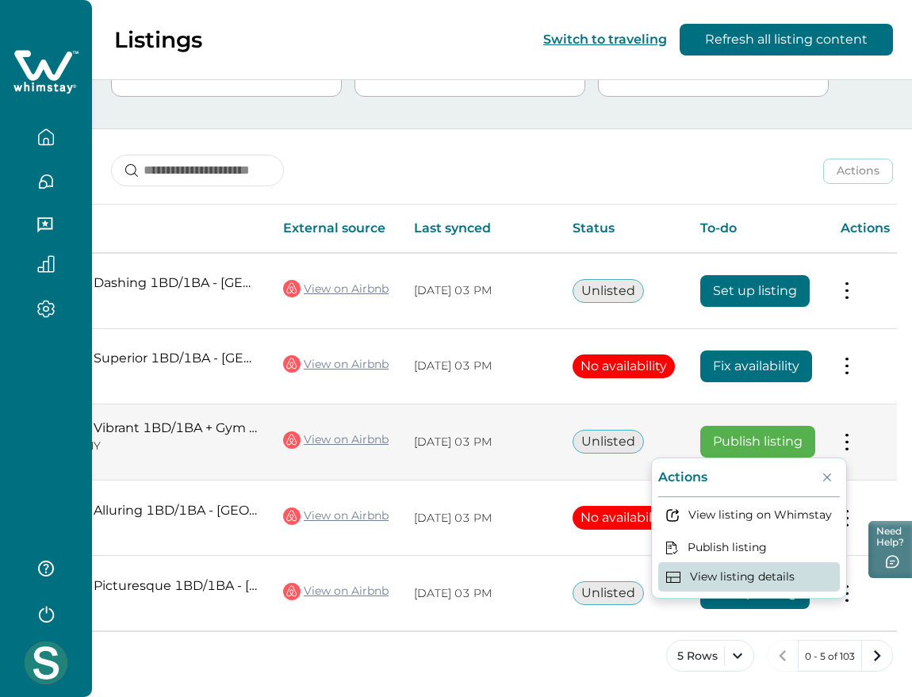
click at [796, 571] on button "View listing details" at bounding box center [750, 577] width 182 height 29
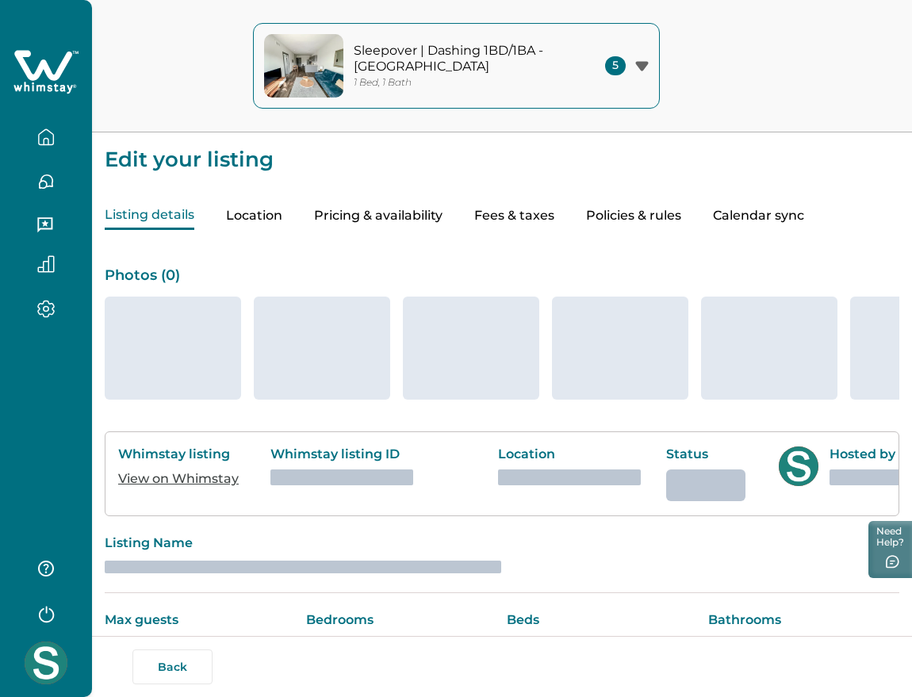
click at [505, 72] on p "Sleepover | Dashing 1BD/1BA - [GEOGRAPHIC_DATA]" at bounding box center [461, 58] width 214 height 31
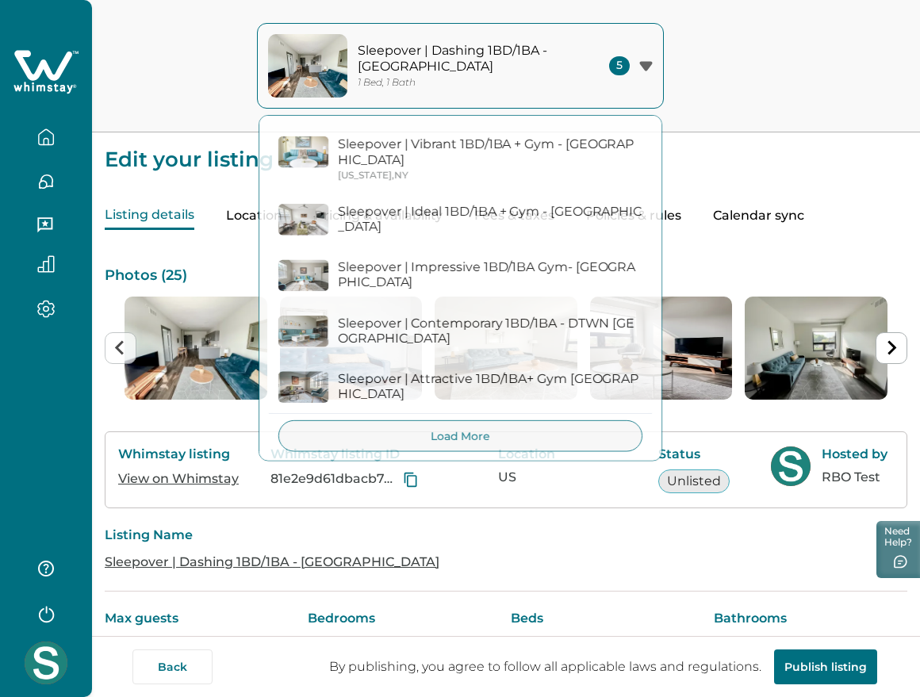
click at [62, 75] on icon at bounding box center [45, 72] width 65 height 48
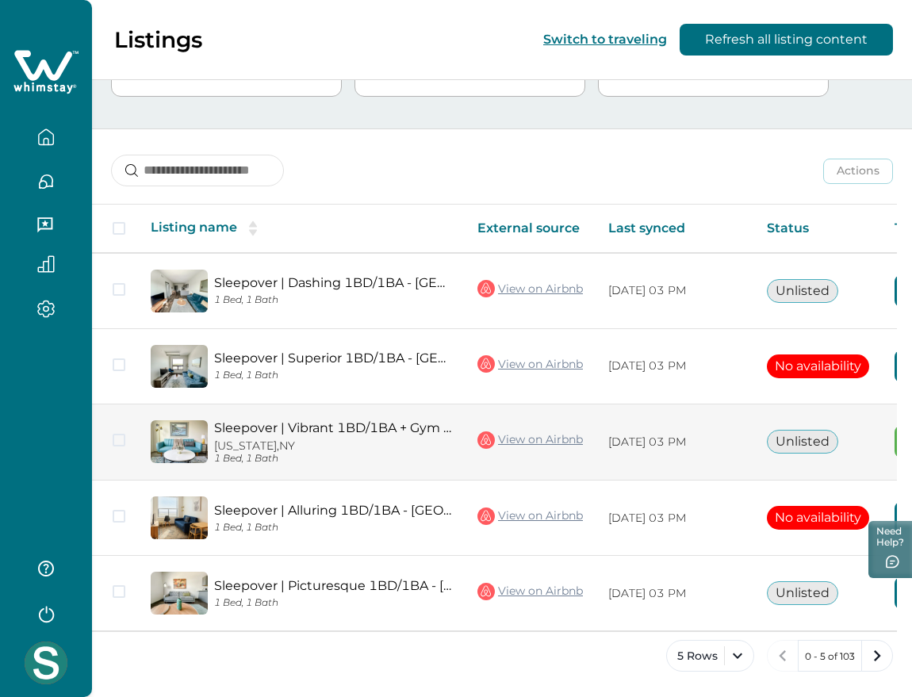
scroll to position [0, 194]
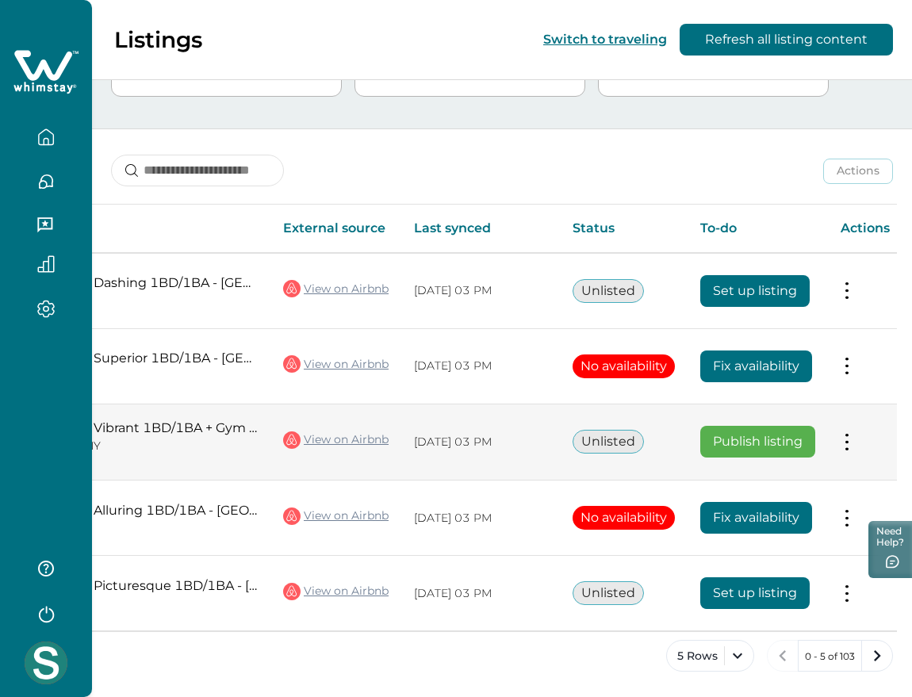
click at [843, 427] on td "Actions View listing on Whimstay Publish listing View listing details" at bounding box center [865, 442] width 75 height 77
click at [849, 436] on button at bounding box center [847, 442] width 13 height 17
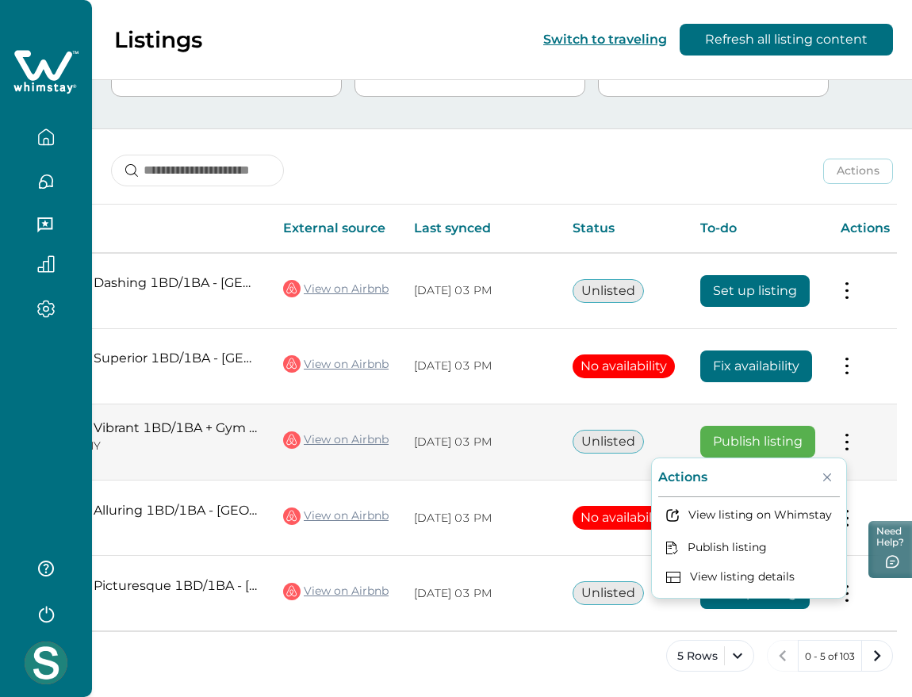
click at [762, 588] on div "Actions View listing on Whimstay Publish listing View listing details" at bounding box center [749, 528] width 196 height 141
click at [758, 574] on button "View listing details" at bounding box center [750, 577] width 182 height 29
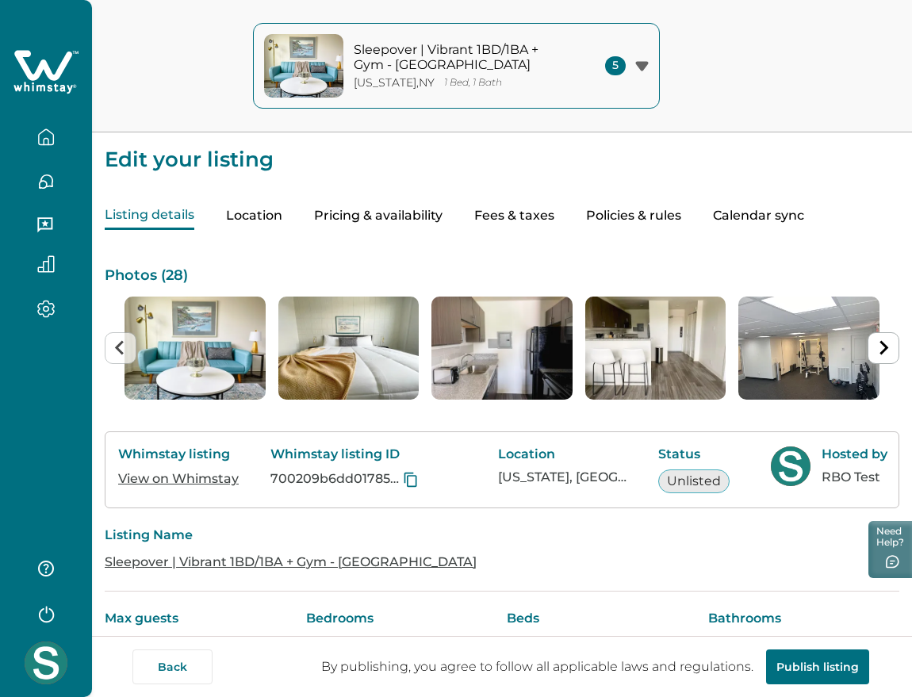
click at [445, 71] on p "Sleepover | Vibrant 1BD/1BA + Gym - [GEOGRAPHIC_DATA]" at bounding box center [461, 57] width 214 height 31
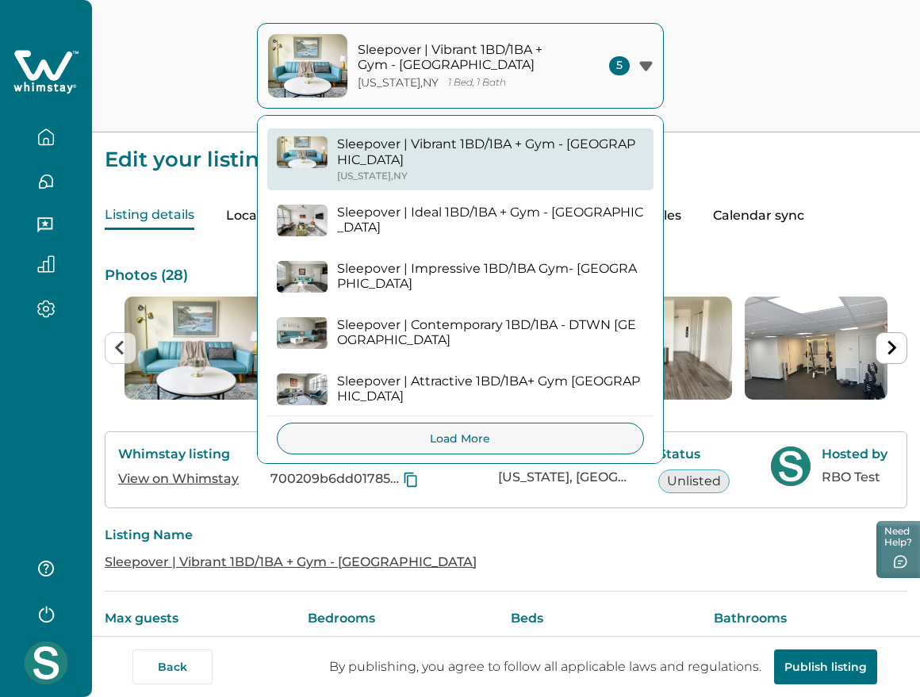
click at [707, 67] on div "Sleepover | Vibrant 1BD/1BA + Gym - Cincinnati New York , NY 1 Bed, 1 Bath 5 Sl…" at bounding box center [460, 66] width 920 height 132
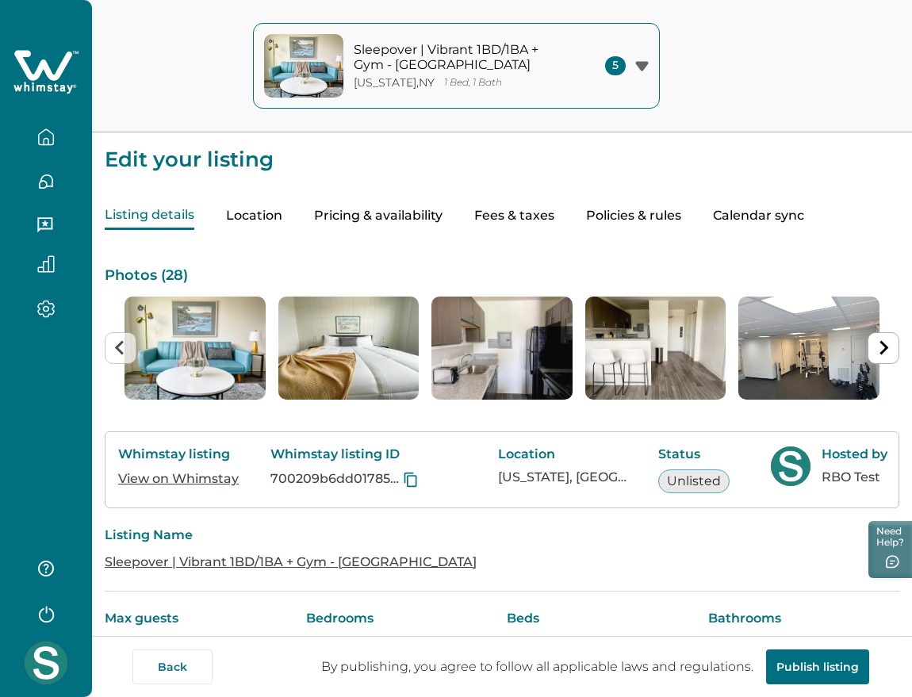
click at [19, 68] on icon at bounding box center [45, 72] width 65 height 48
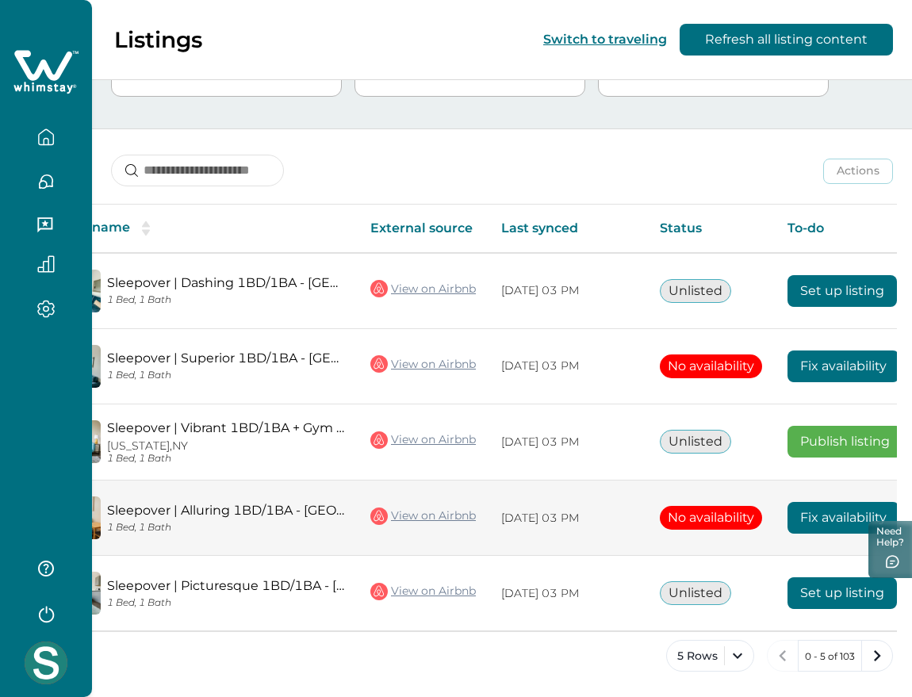
scroll to position [0, 194]
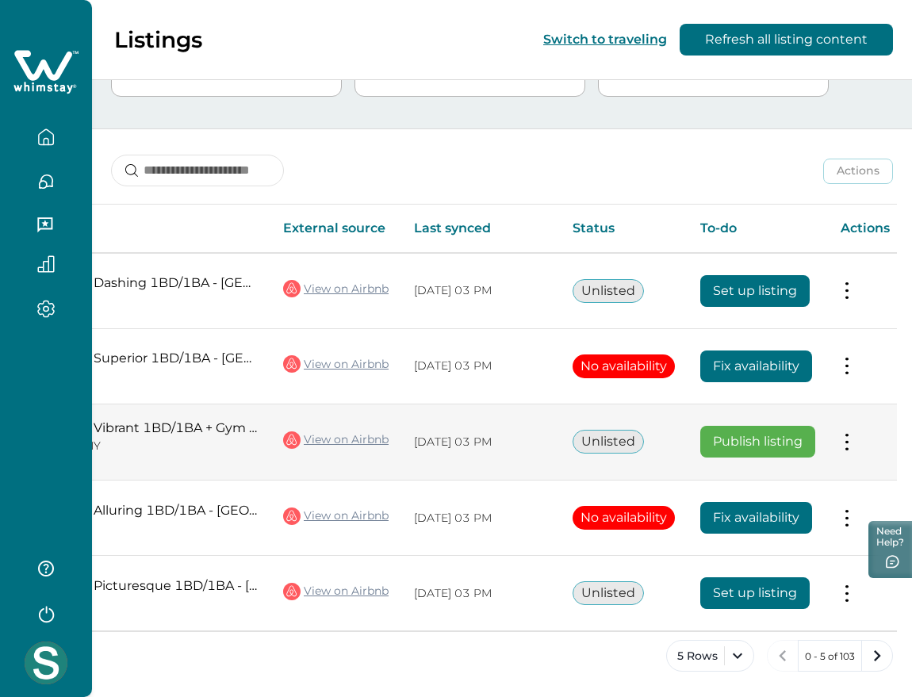
click at [848, 434] on button at bounding box center [847, 442] width 13 height 17
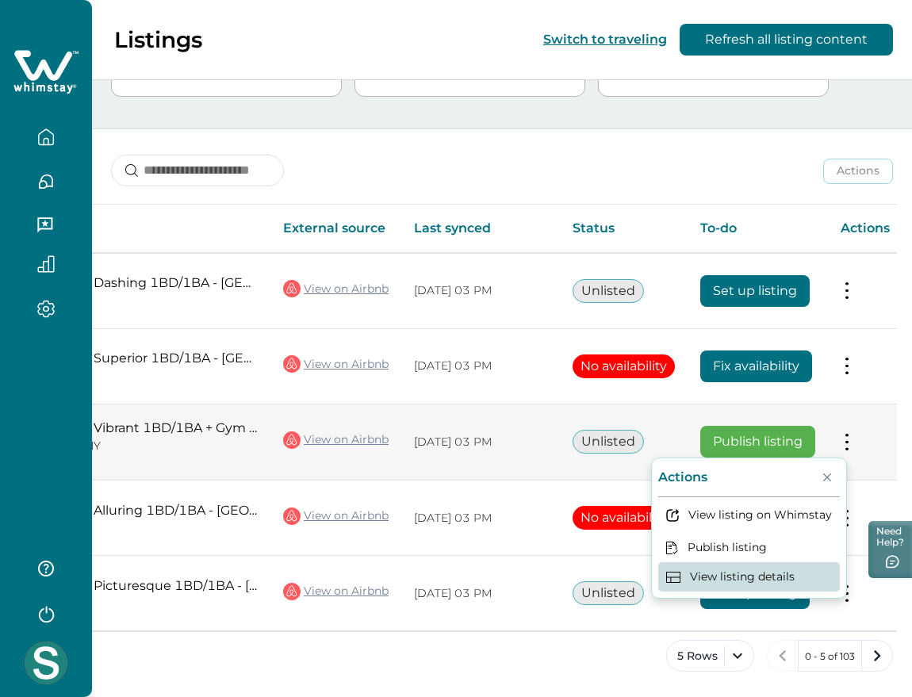
click at [789, 570] on button "View listing details" at bounding box center [750, 577] width 182 height 29
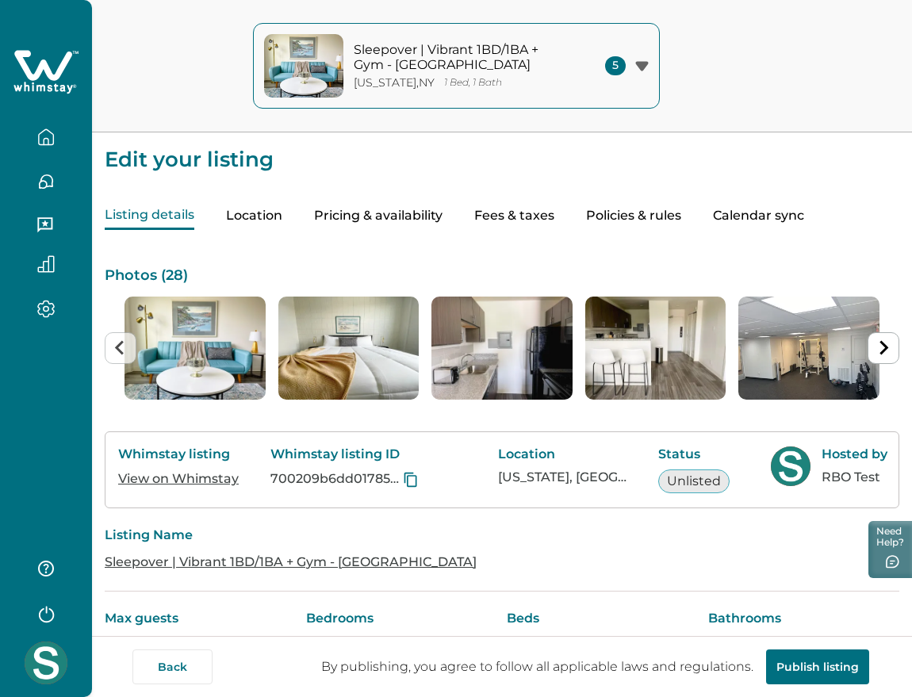
click at [459, 75] on div "Sleepover | Vibrant 1BD/1BA + Gym - [GEOGRAPHIC_DATA][US_STATE] , [GEOGRAPHIC_D…" at bounding box center [461, 66] width 214 height 48
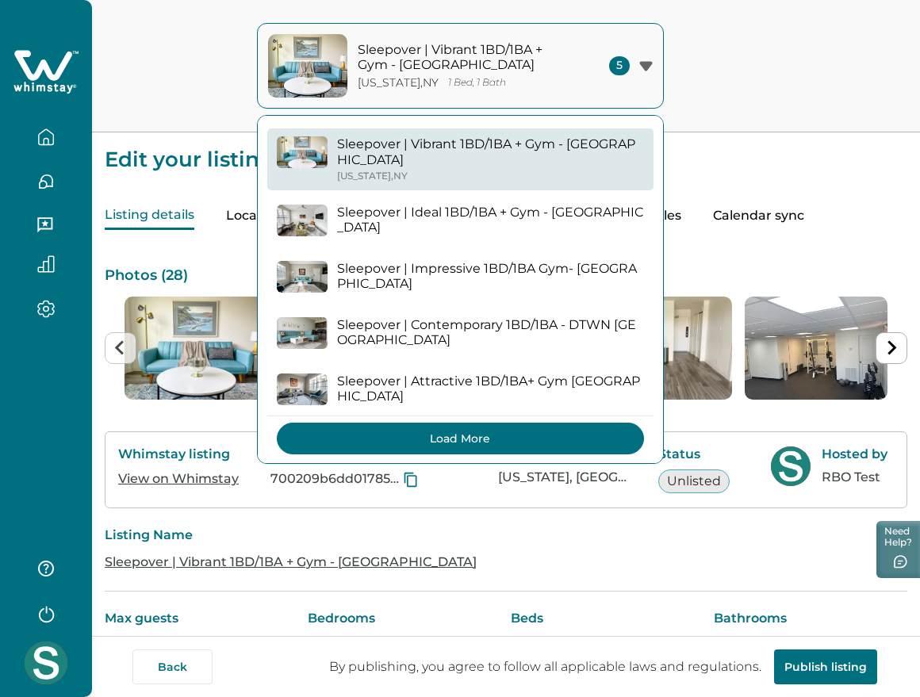
click at [388, 423] on button "Load More" at bounding box center [460, 439] width 367 height 32
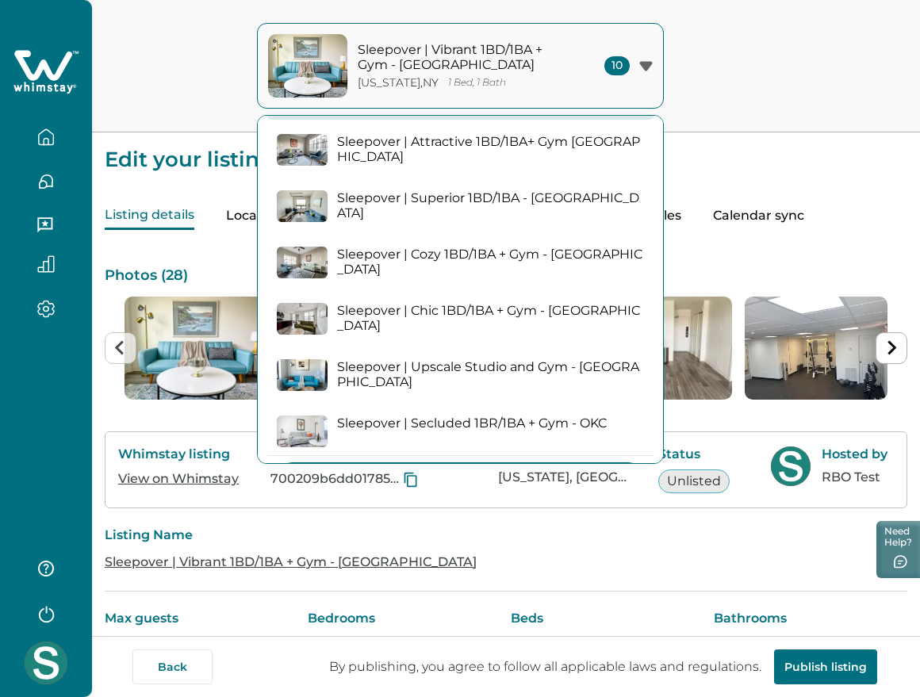
scroll to position [262, 0]
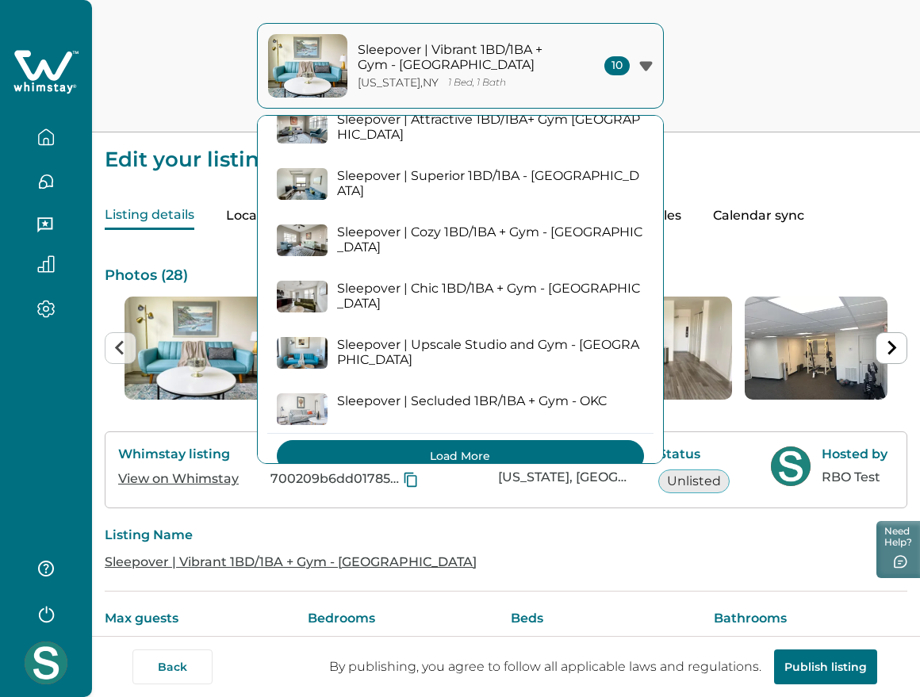
click at [474, 440] on button "Load More" at bounding box center [460, 456] width 367 height 32
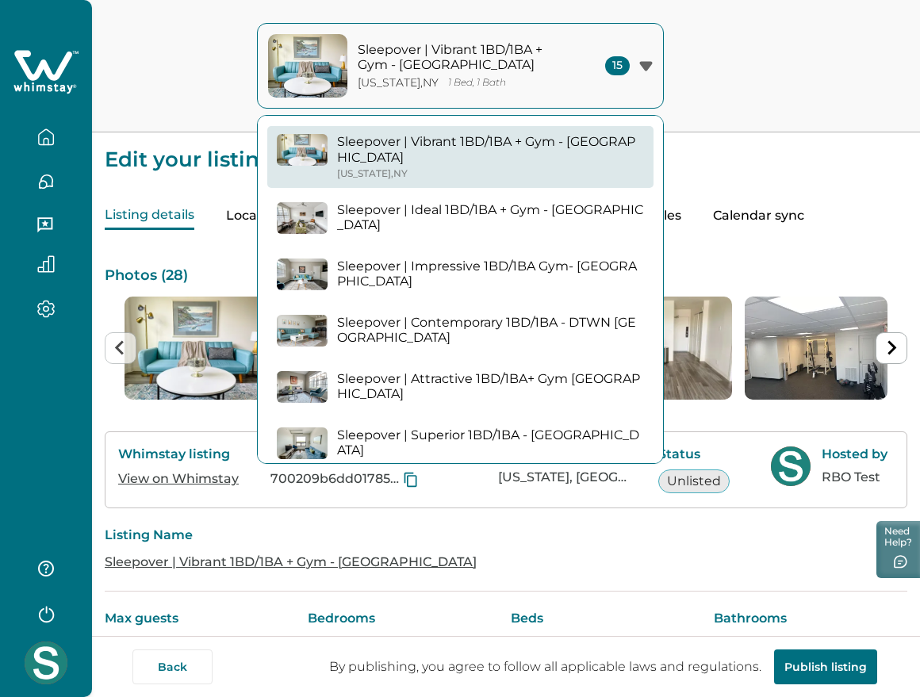
scroll to position [0, 0]
